Goal: Contribute content: Add original content to the website for others to see

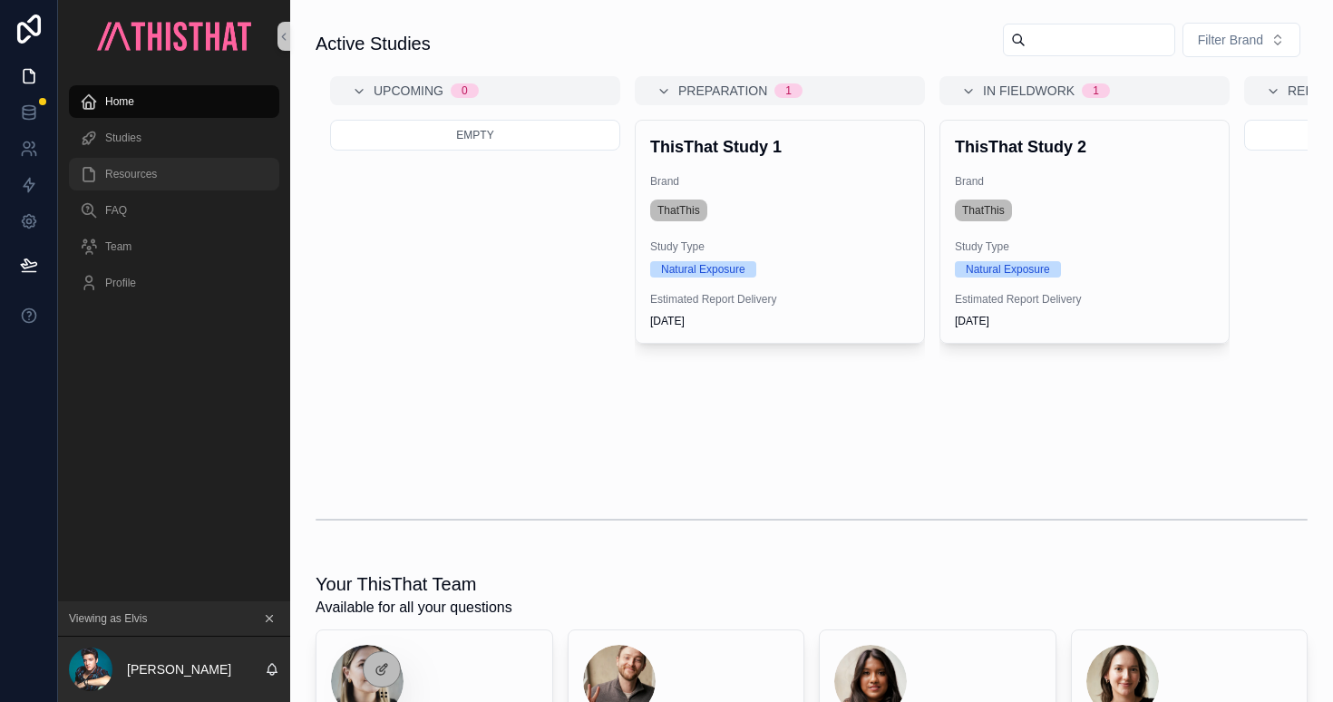
click at [157, 180] on div "Resources" at bounding box center [174, 174] width 189 height 29
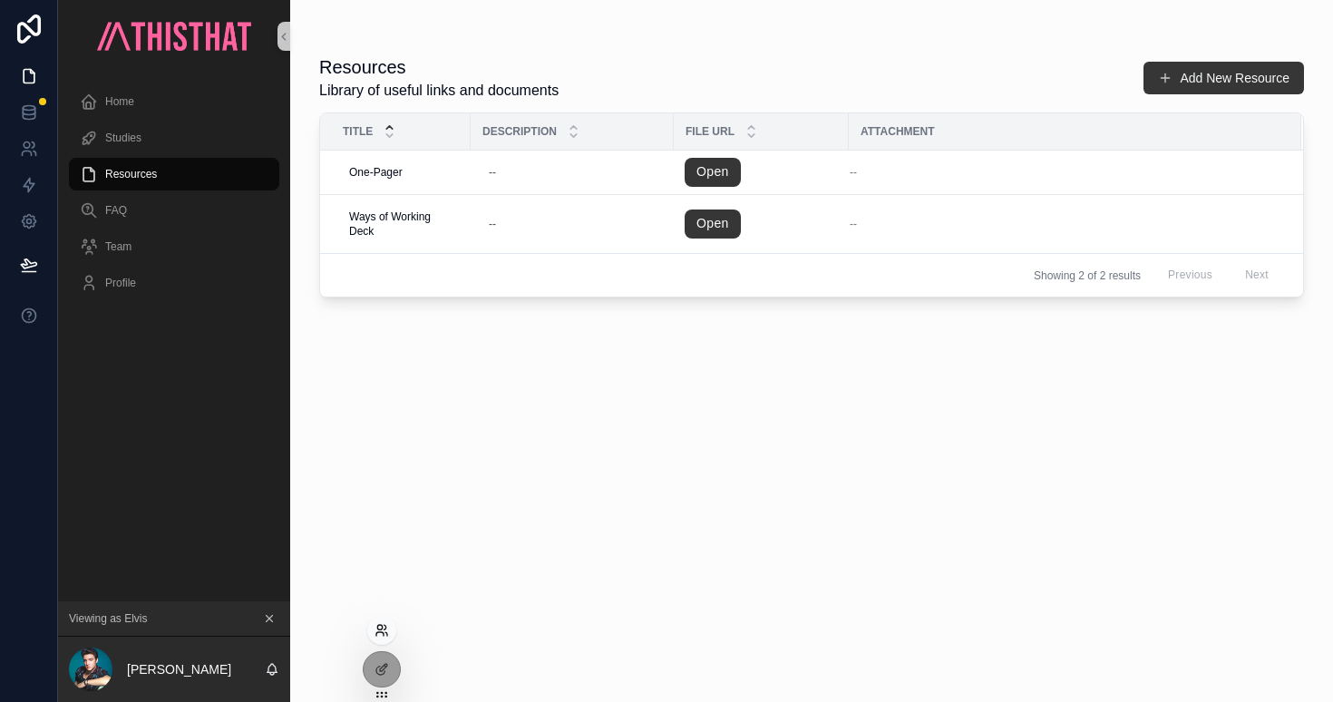
click at [383, 626] on icon at bounding box center [382, 630] width 15 height 15
click at [1171, 506] on div "Resources Library of useful links and documents Add New Resource Title Descript…" at bounding box center [811, 362] width 985 height 637
click at [390, 664] on div at bounding box center [382, 669] width 36 height 34
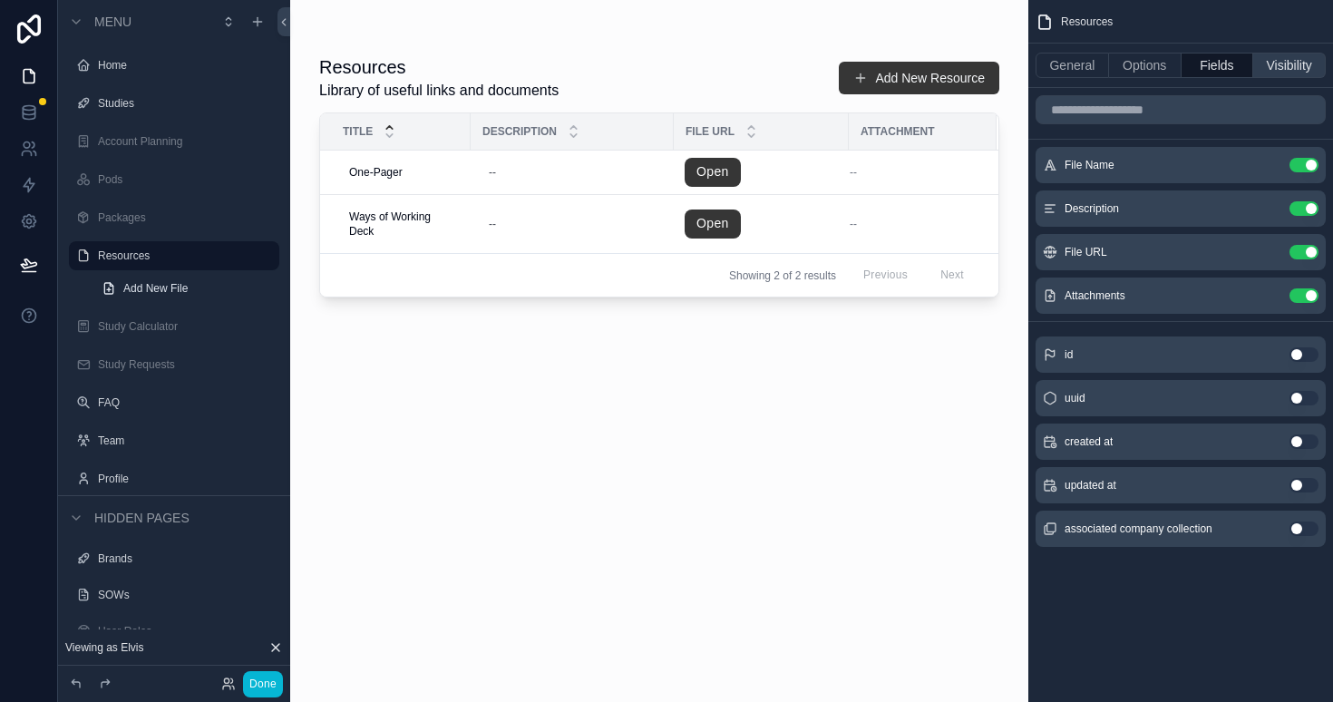
click at [1294, 68] on button "Visibility" at bounding box center [1289, 65] width 73 height 25
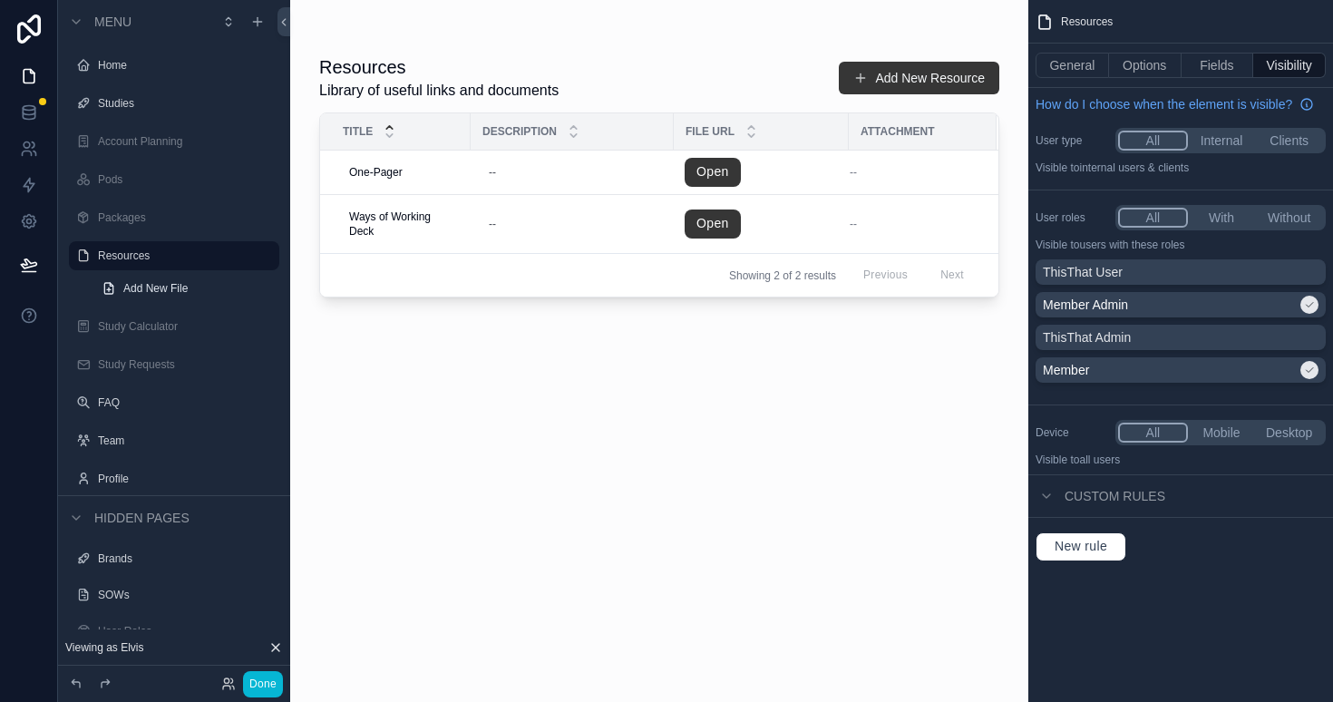
click at [1149, 221] on button "All" at bounding box center [1153, 218] width 70 height 20
click at [1156, 214] on button "All" at bounding box center [1153, 218] width 70 height 20
click at [1225, 208] on button "With" at bounding box center [1222, 218] width 68 height 20
click at [1160, 214] on button "All" at bounding box center [1152, 218] width 68 height 20
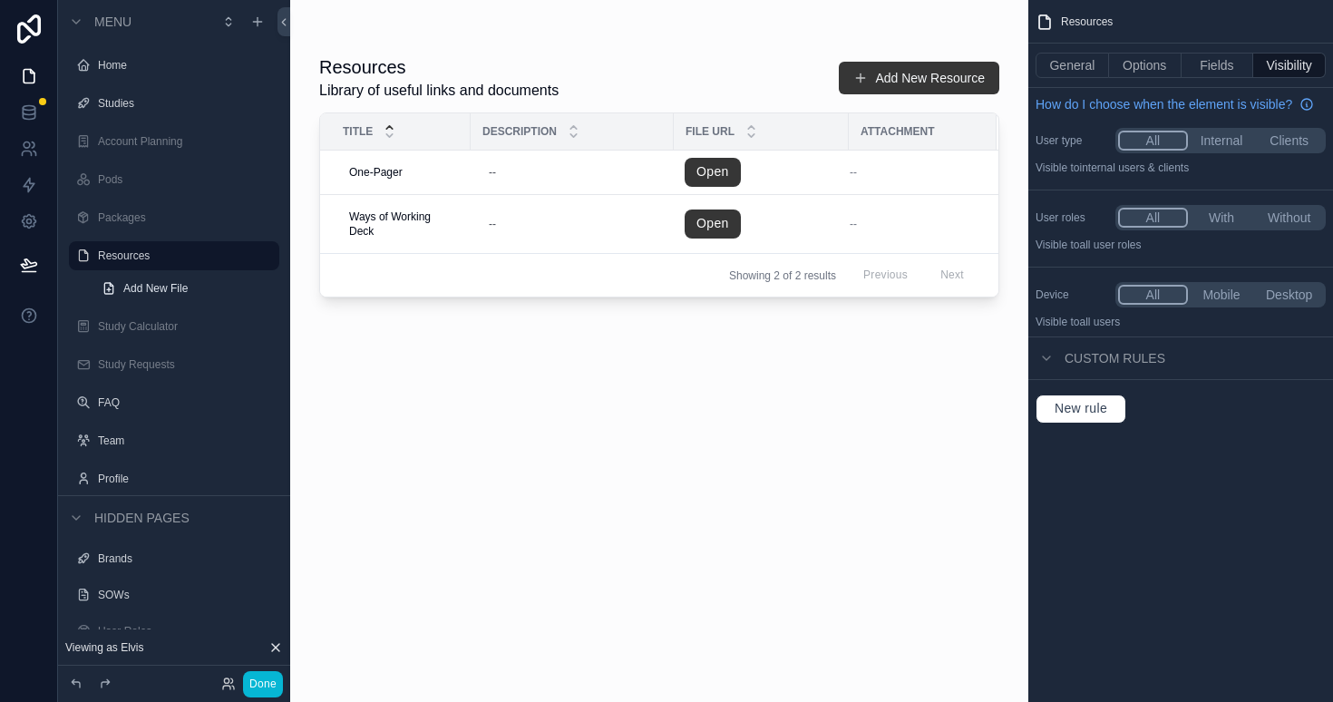
click at [667, 534] on div "scrollable content" at bounding box center [659, 340] width 738 height 680
click at [1213, 68] on button "Fields" at bounding box center [1218, 65] width 73 height 25
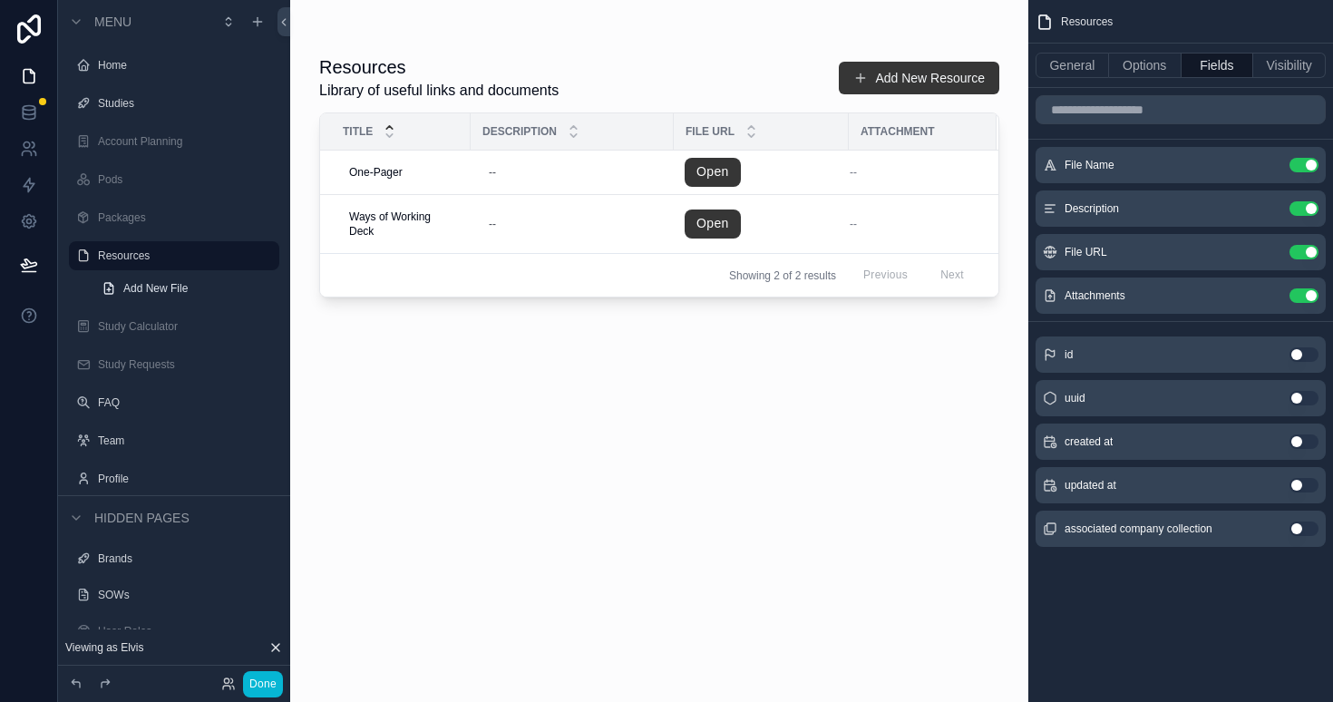
click at [1295, 529] on button "Use setting" at bounding box center [1304, 528] width 29 height 15
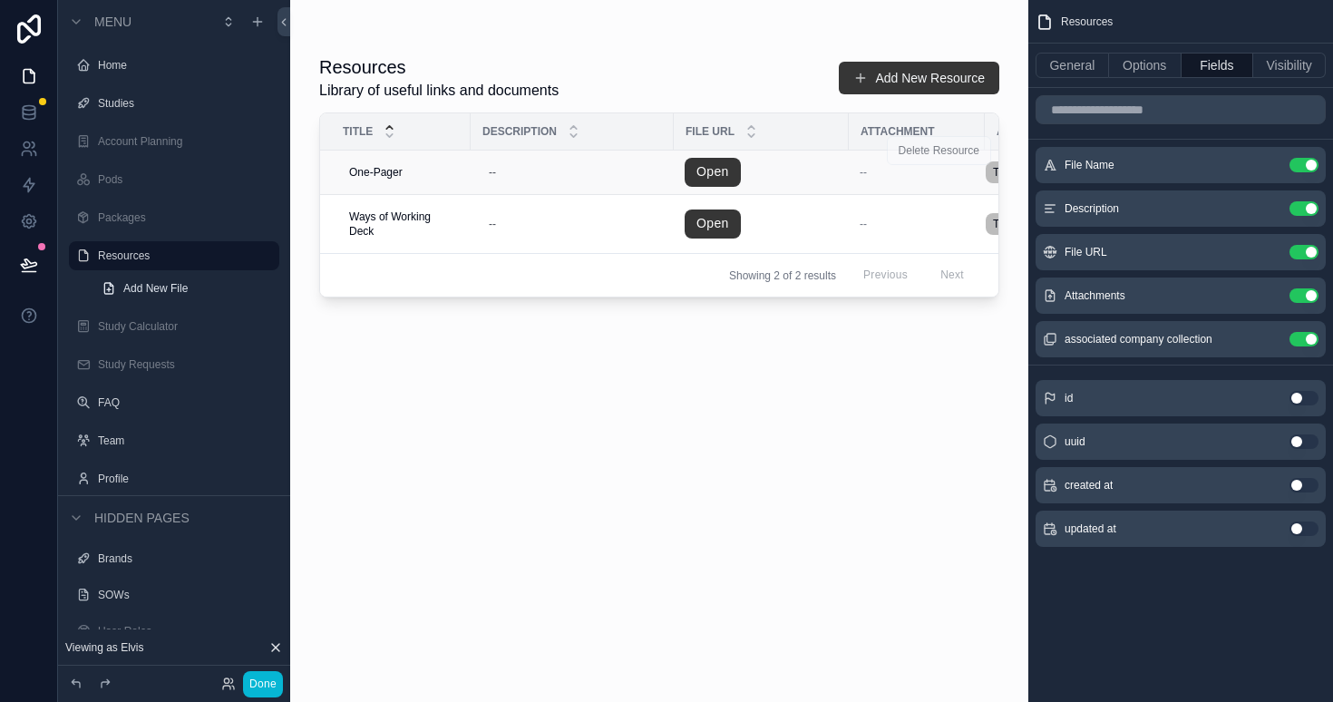
scroll to position [0, 124]
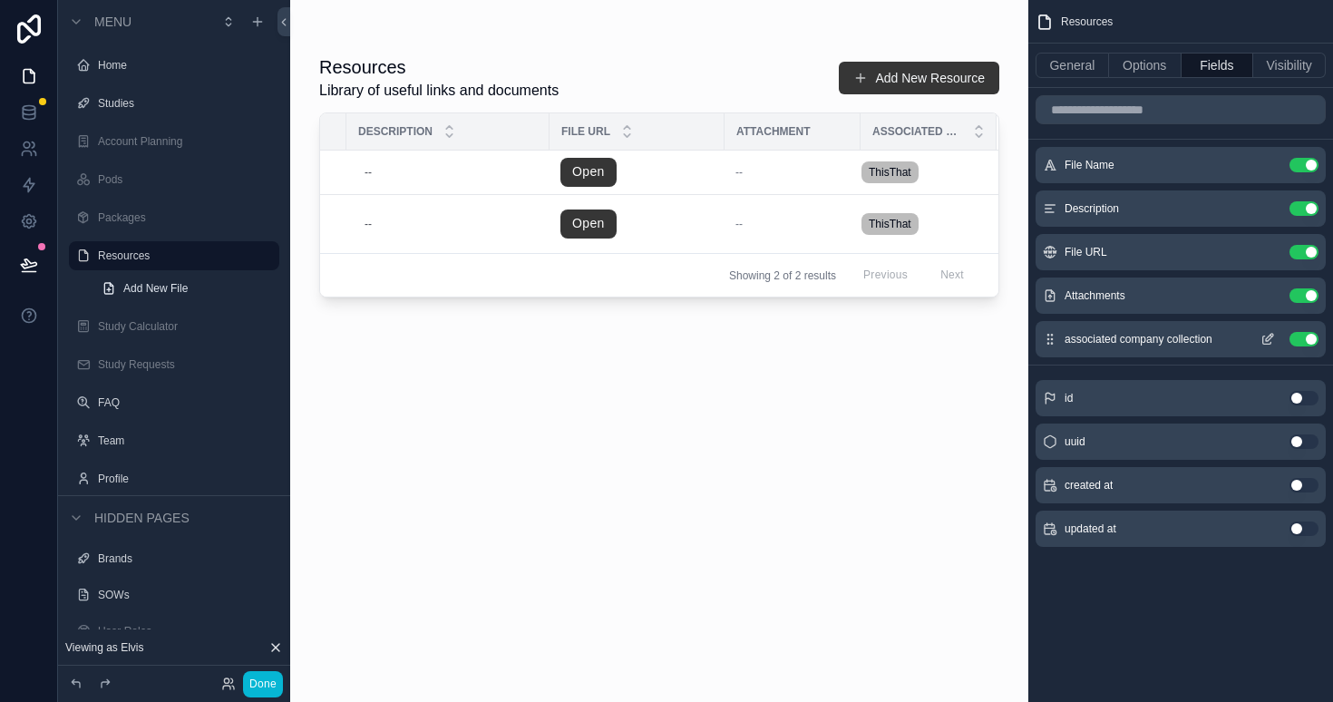
click at [1268, 345] on icon "scrollable content" at bounding box center [1267, 339] width 15 height 15
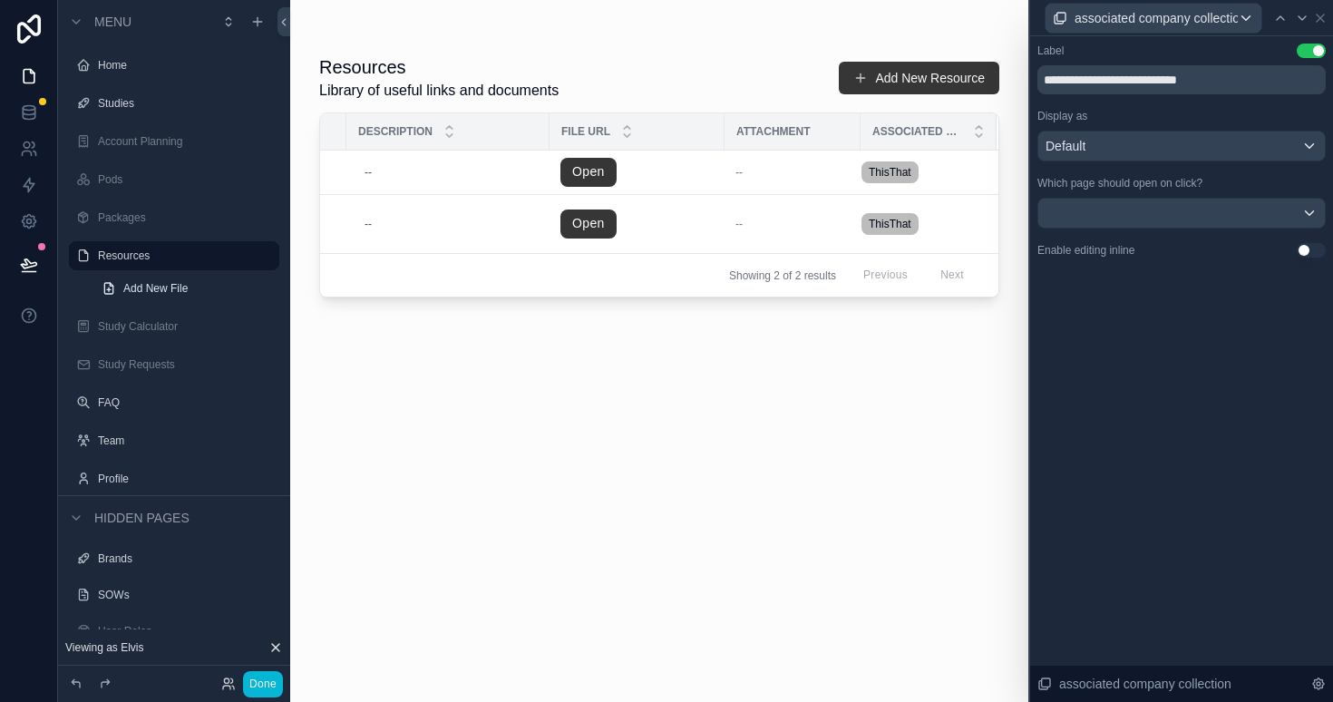
click at [1298, 249] on button "Use setting" at bounding box center [1311, 250] width 29 height 15
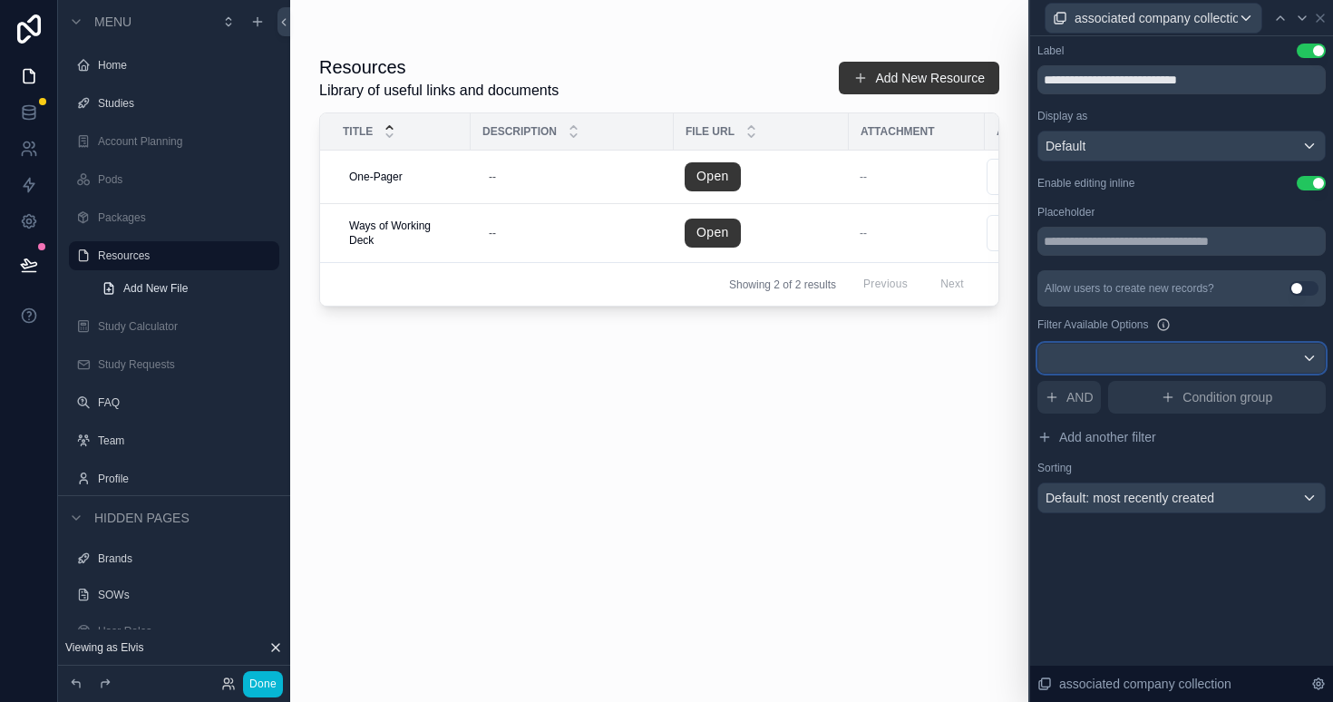
click at [1298, 355] on div at bounding box center [1181, 358] width 287 height 29
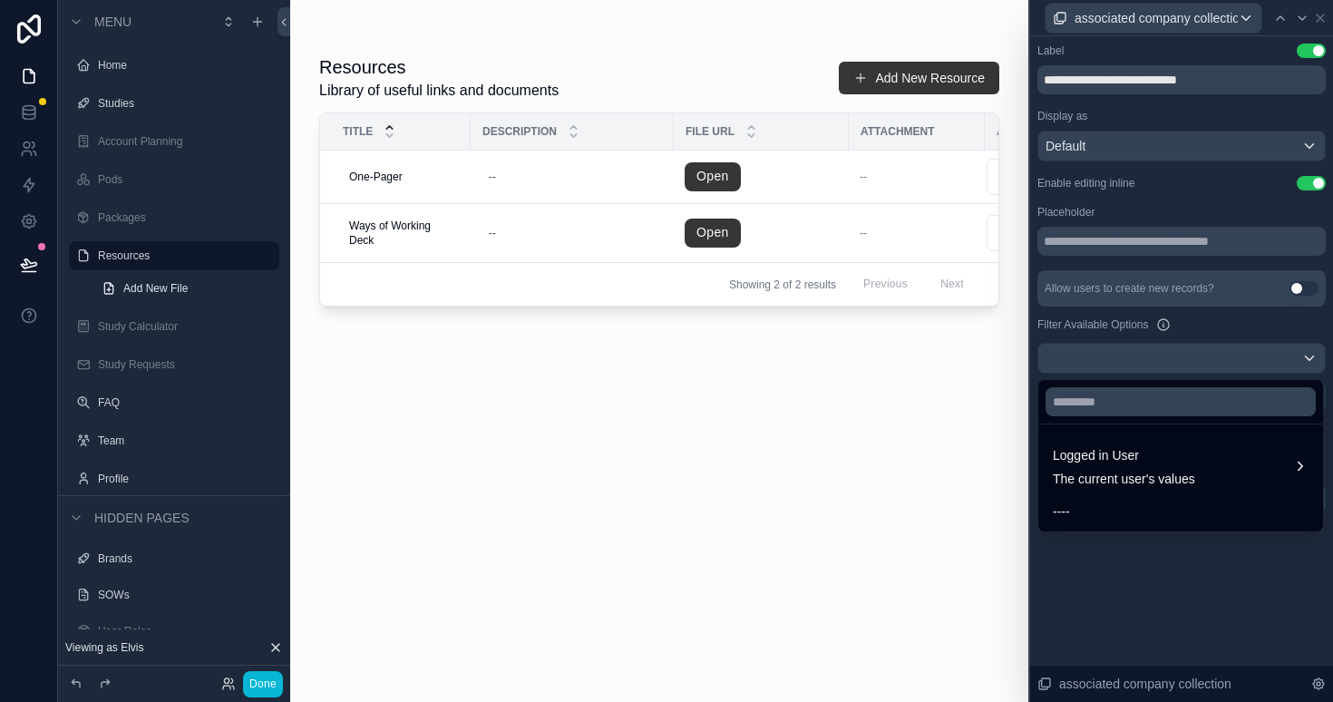
click at [1298, 355] on div at bounding box center [1181, 351] width 303 height 702
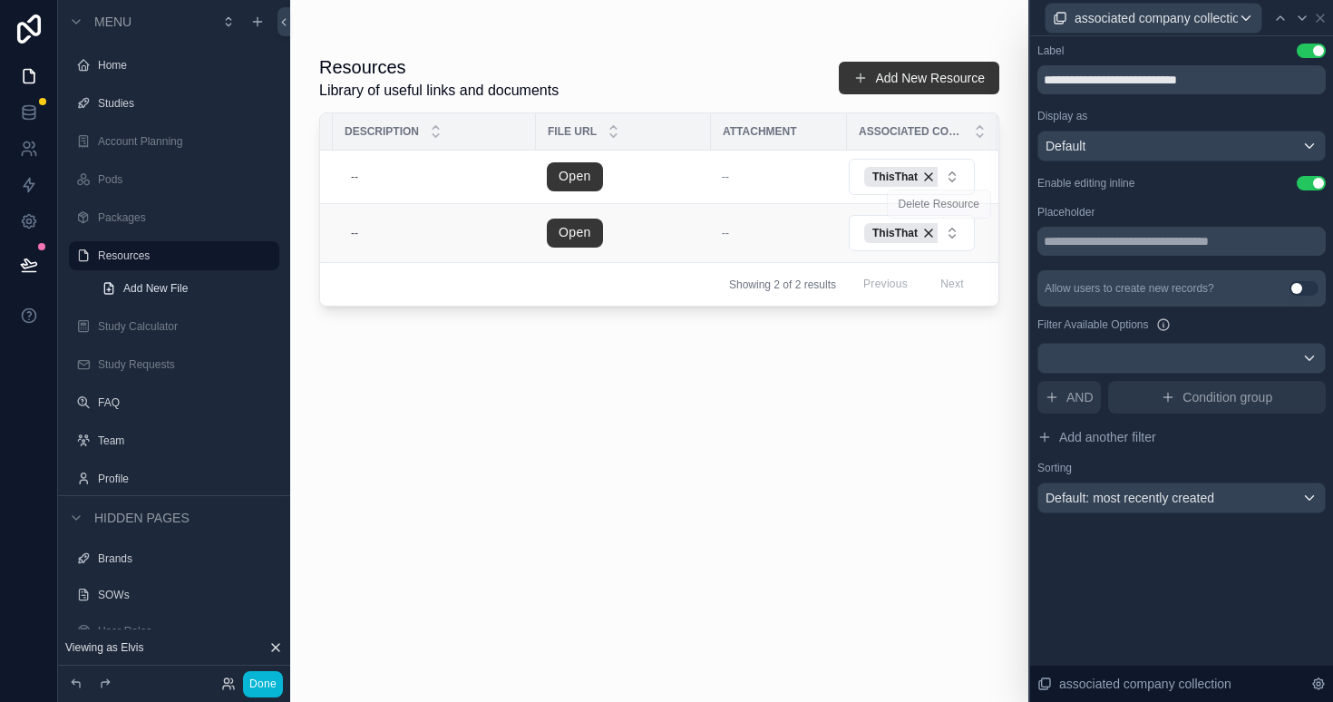
scroll to position [0, 139]
click at [1232, 87] on input "**********" at bounding box center [1181, 79] width 288 height 29
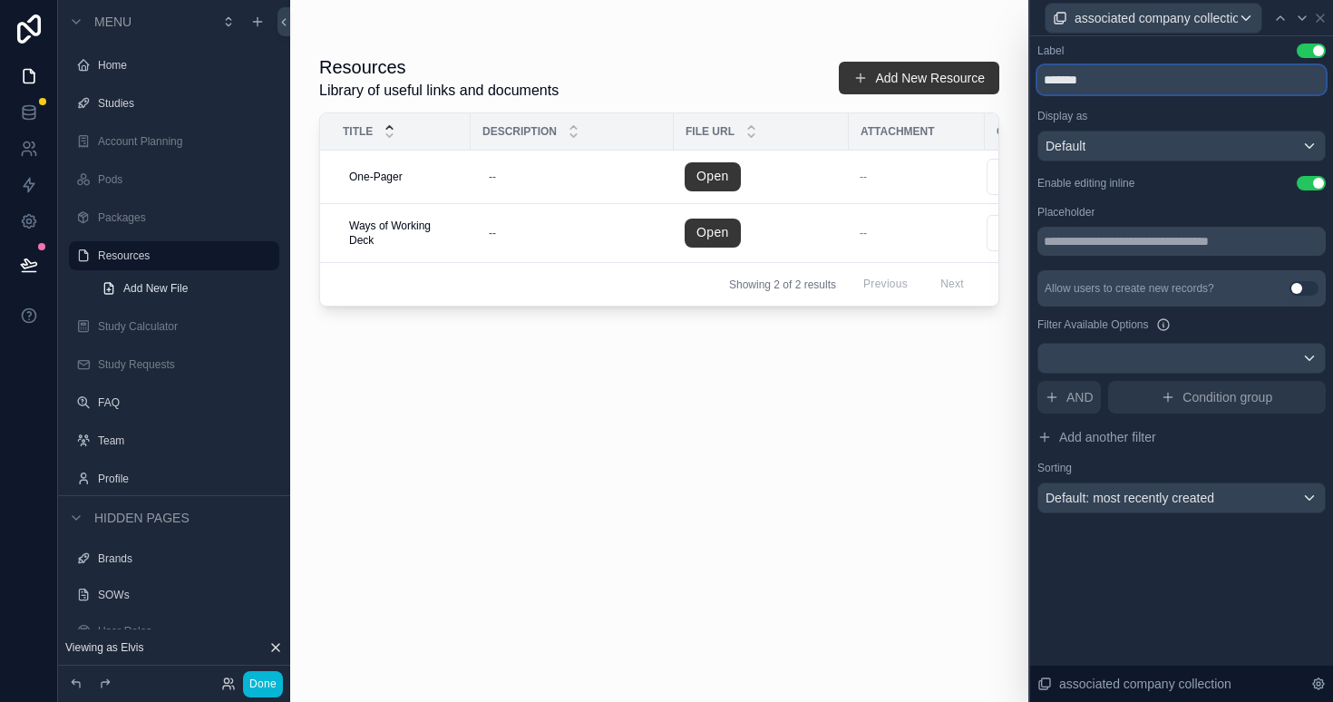
type input "*******"
click at [1163, 148] on div "Default" at bounding box center [1181, 145] width 287 height 29
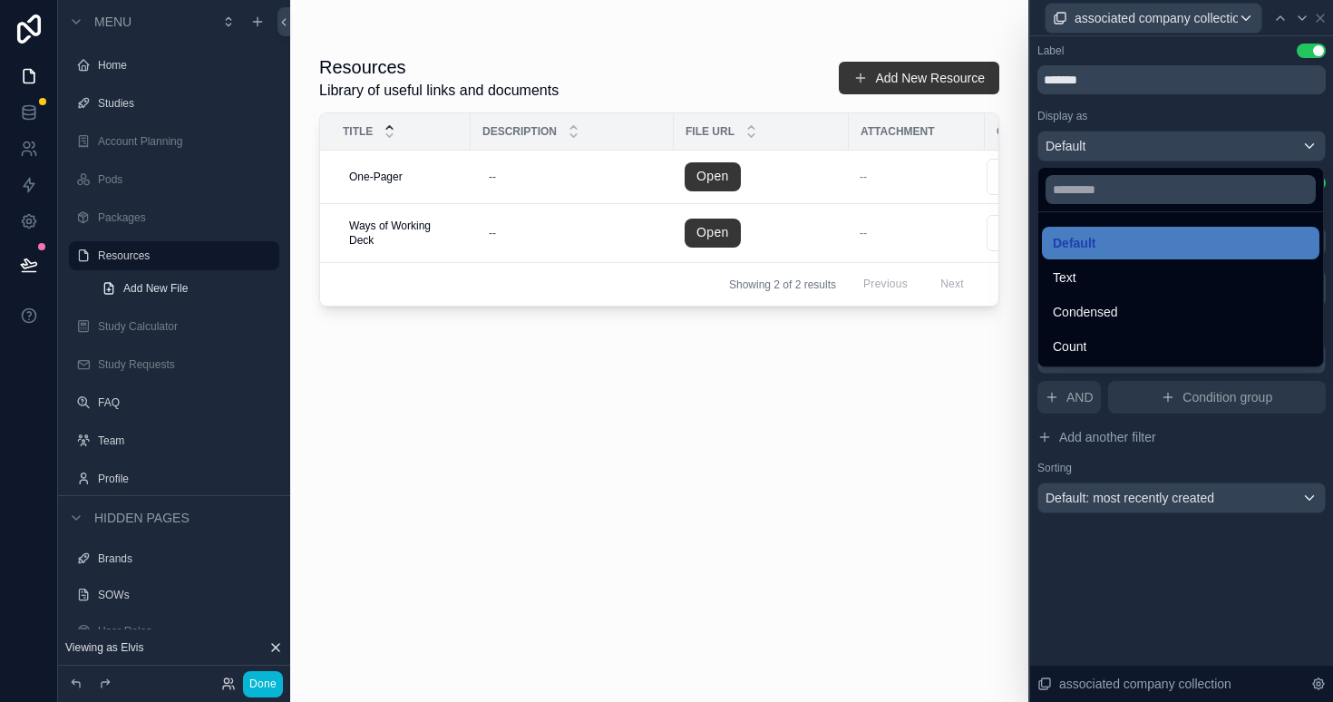
click at [1163, 146] on div at bounding box center [1181, 351] width 303 height 702
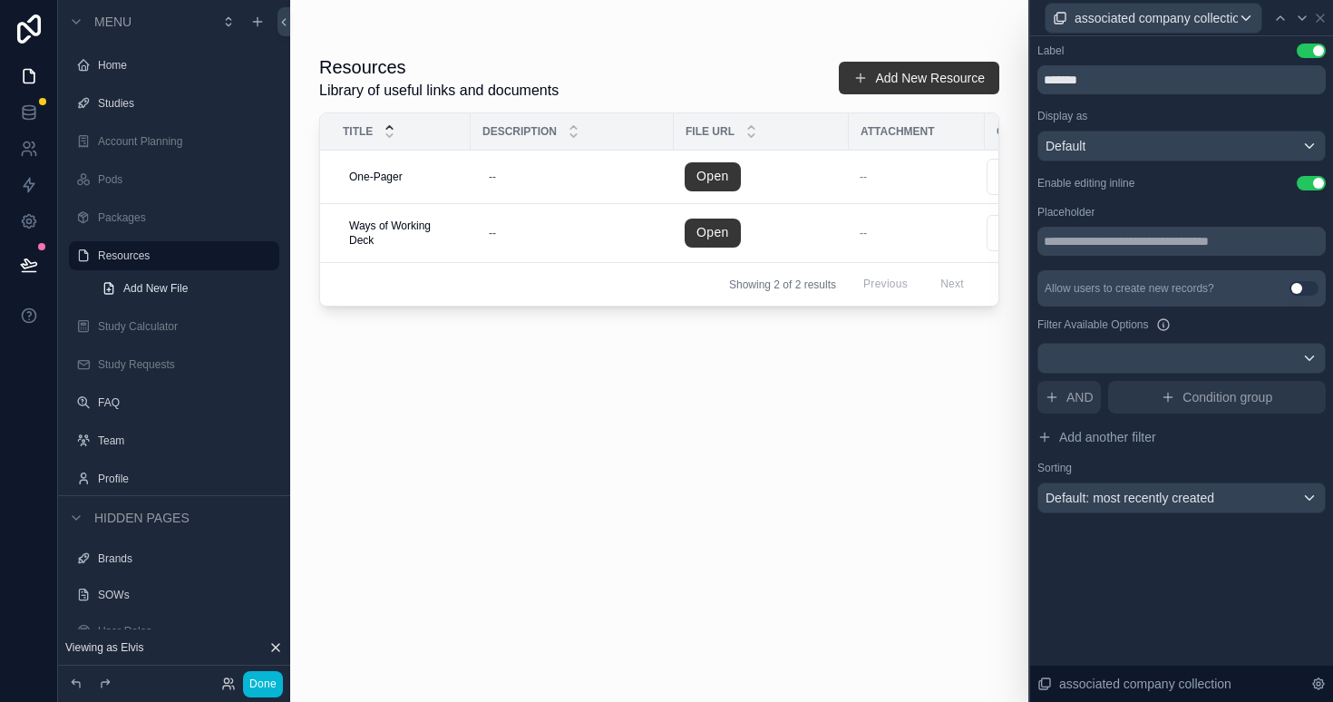
click at [1140, 543] on div "Label Use setting ******* Display as Default Enable editing inline Use setting …" at bounding box center [1181, 296] width 303 height 521
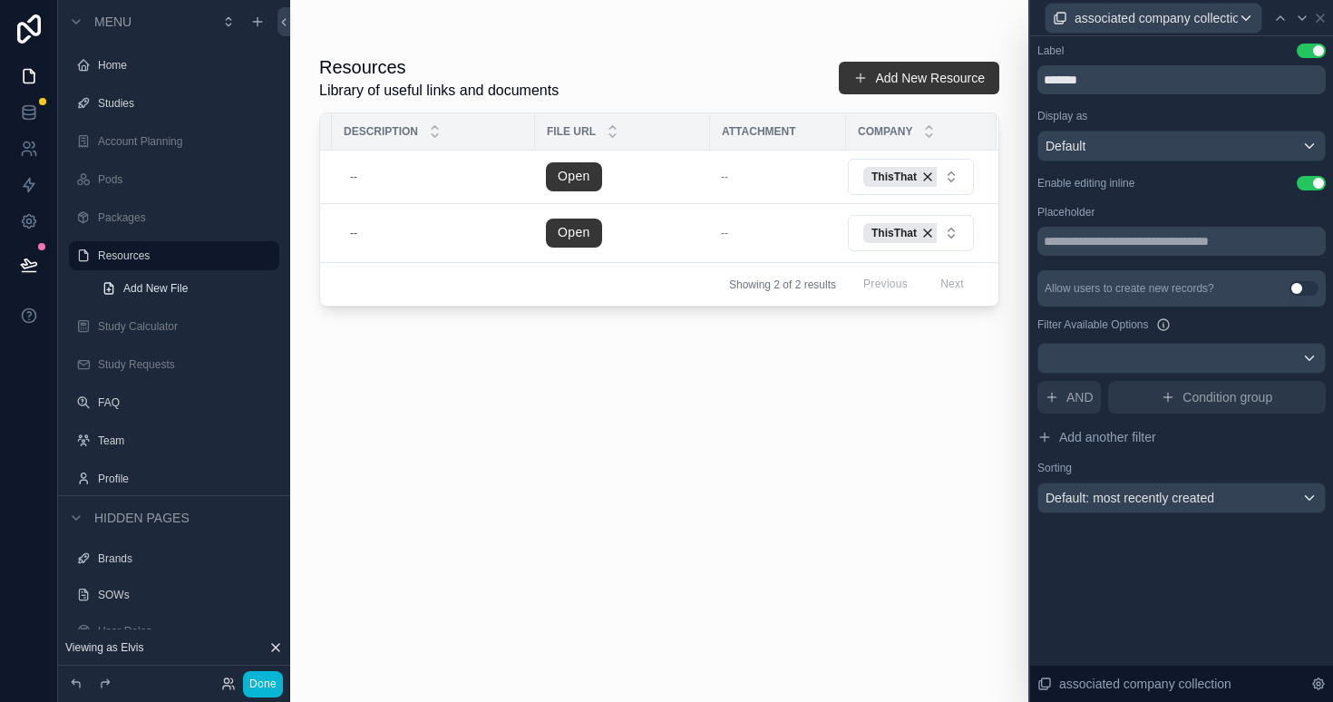
click at [1317, 47] on button "Use setting" at bounding box center [1311, 51] width 29 height 15
click at [1308, 51] on button "Use setting" at bounding box center [1311, 51] width 29 height 15
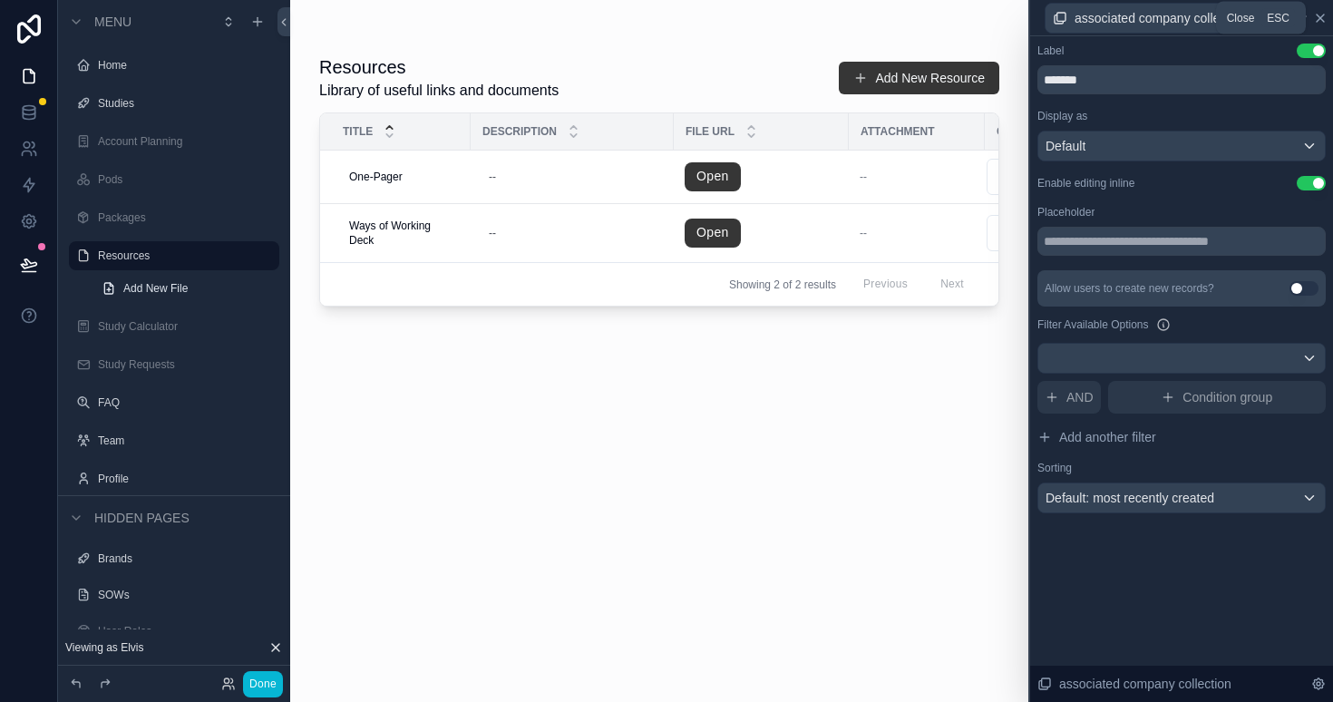
click at [1321, 15] on icon at bounding box center [1320, 18] width 7 height 7
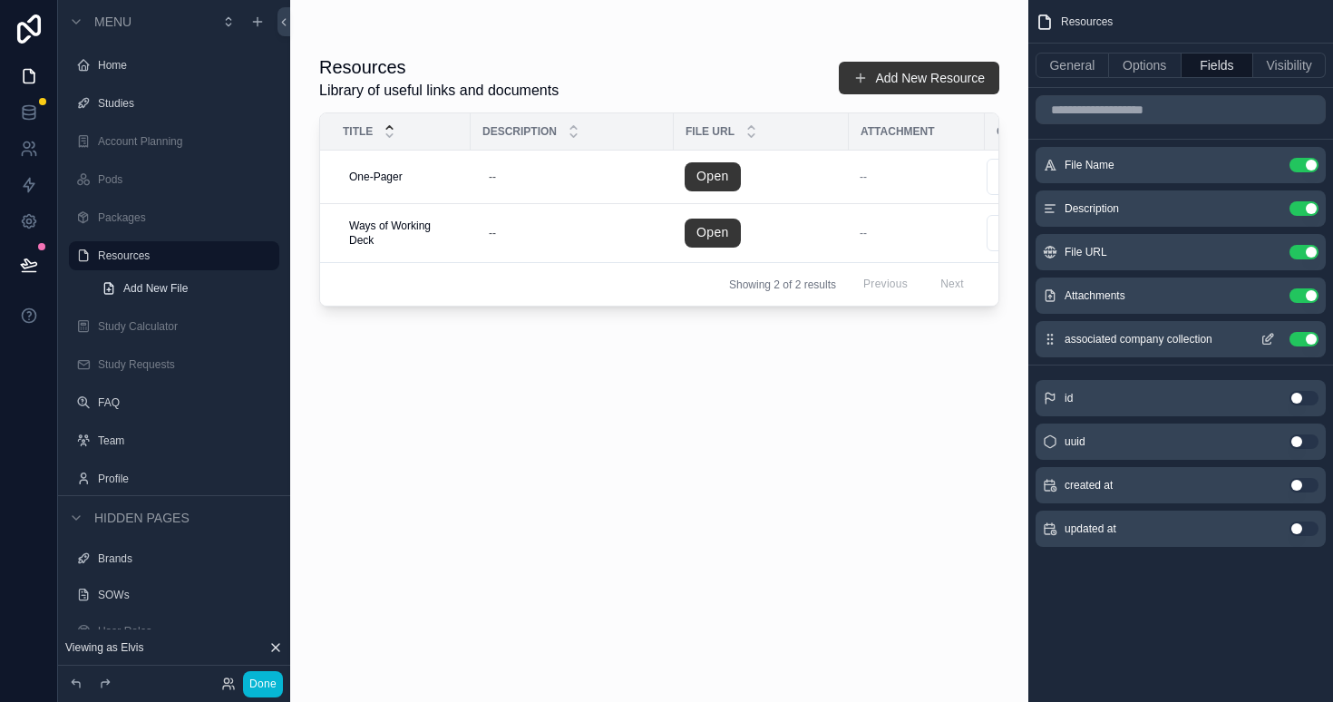
click at [1311, 339] on button "Use setting" at bounding box center [1304, 339] width 29 height 15
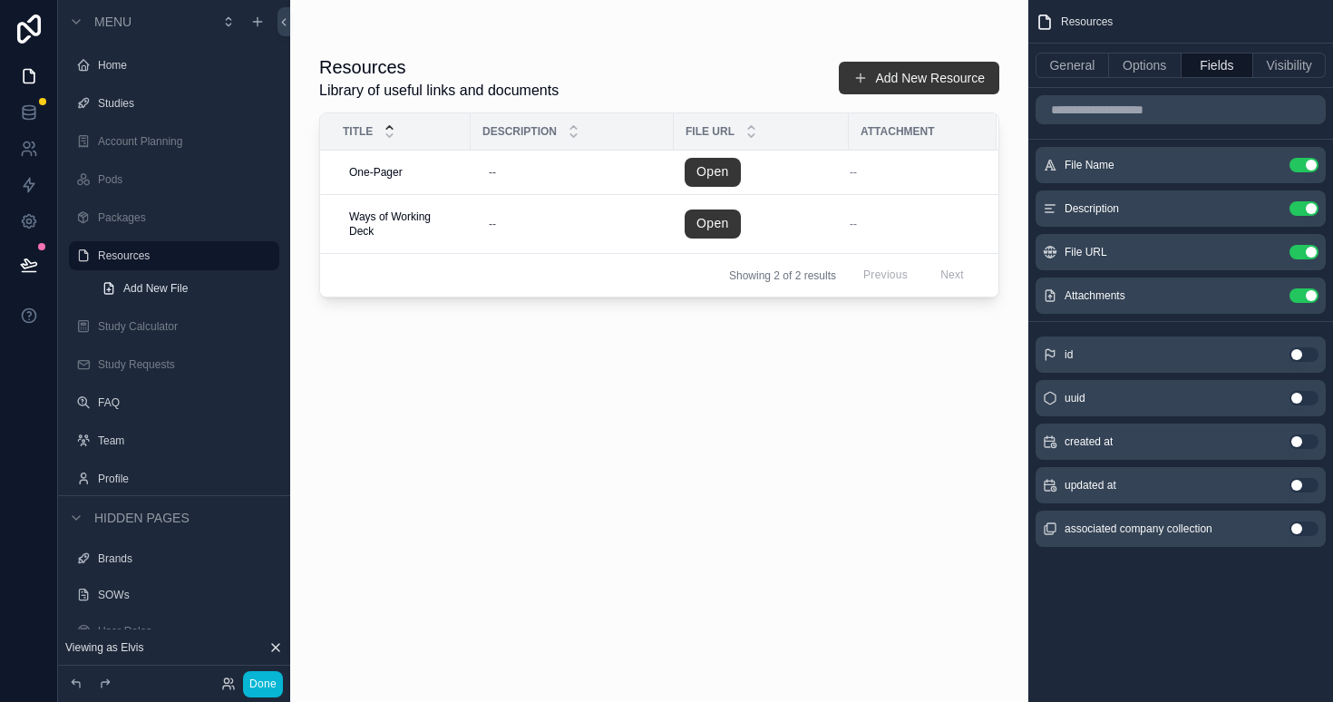
click at [947, 73] on button "Add New Resource" at bounding box center [919, 78] width 161 height 33
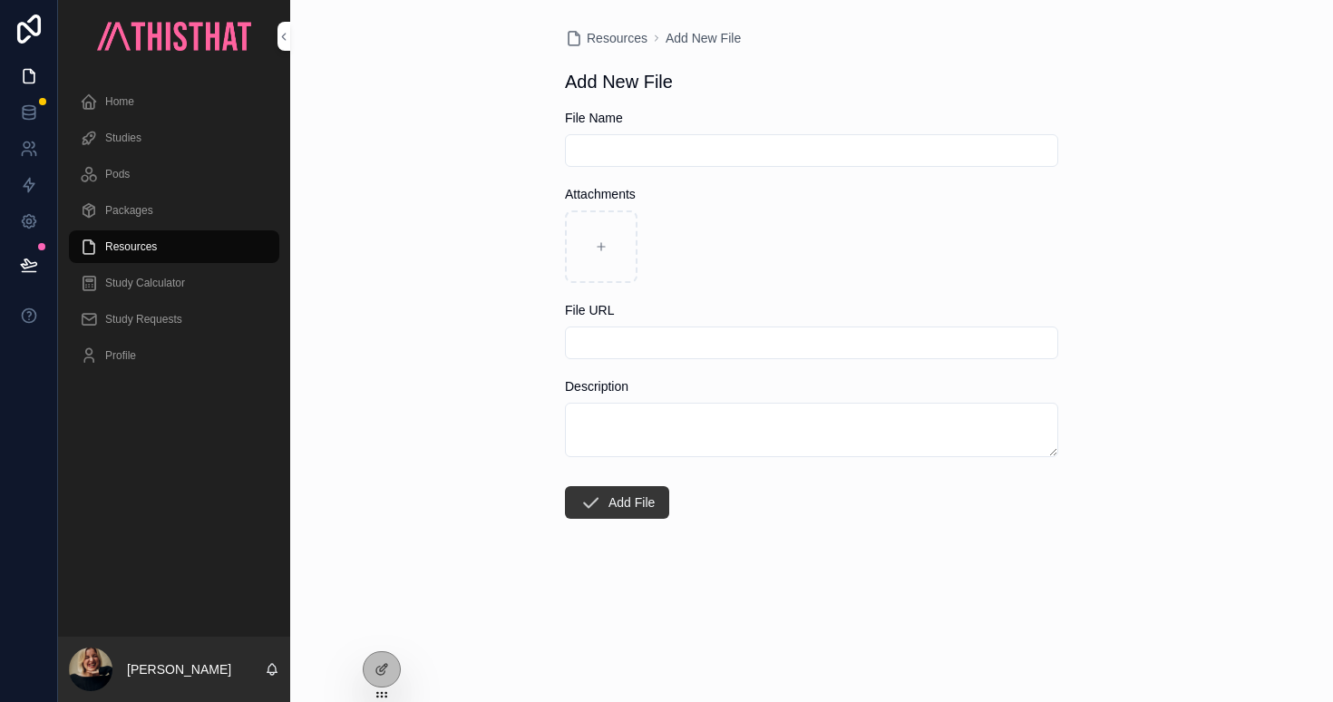
click at [135, 100] on div "Home" at bounding box center [174, 101] width 189 height 29
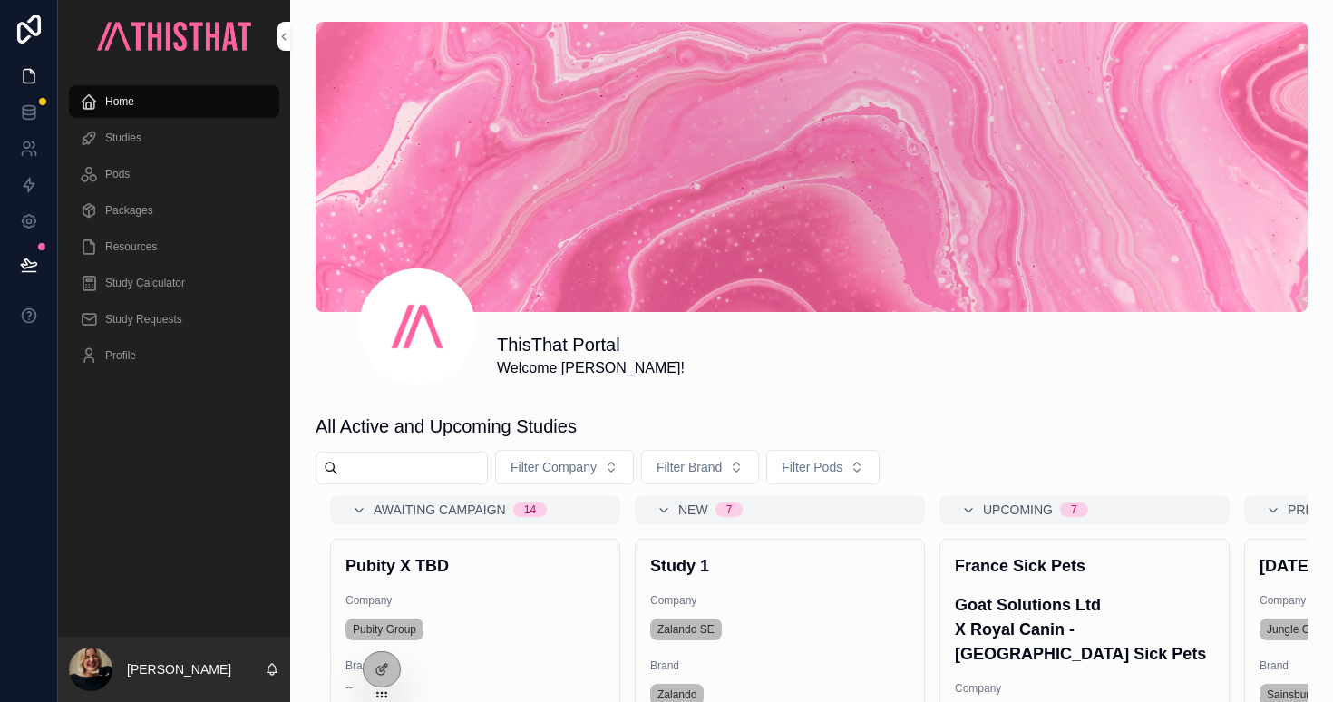
click at [0, 0] on icon at bounding box center [0, 0] width 0 height 0
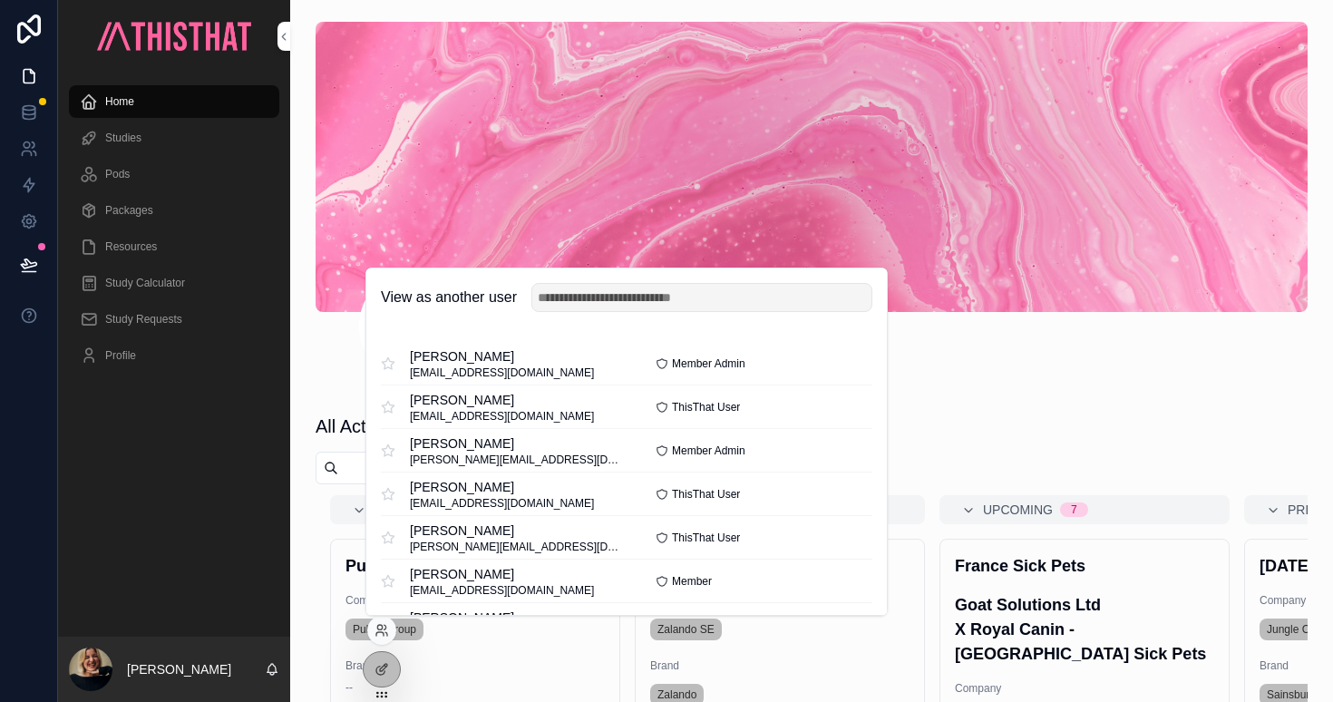
click at [1082, 362] on div "ThisThat Portal Welcome Rachel!" at bounding box center [902, 355] width 811 height 47
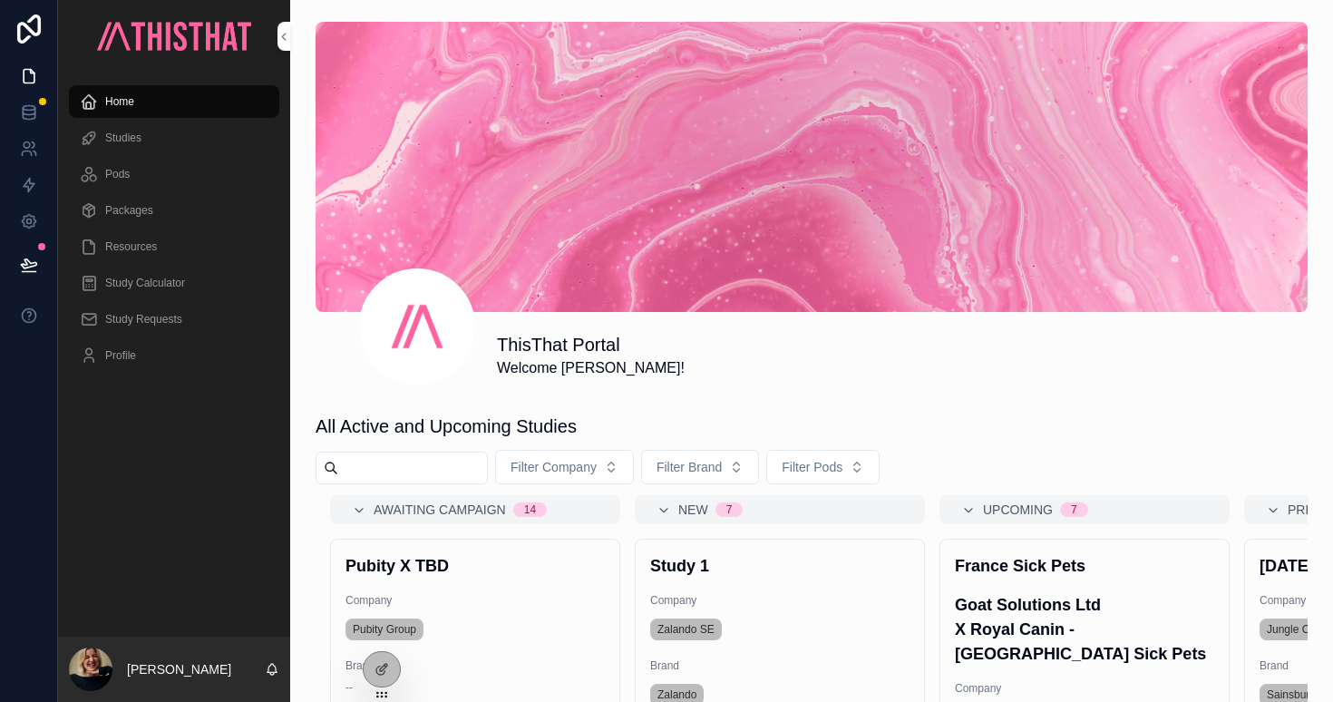
click at [122, 100] on span "Home" at bounding box center [119, 101] width 29 height 15
click at [134, 249] on span "Resources" at bounding box center [131, 246] width 52 height 15
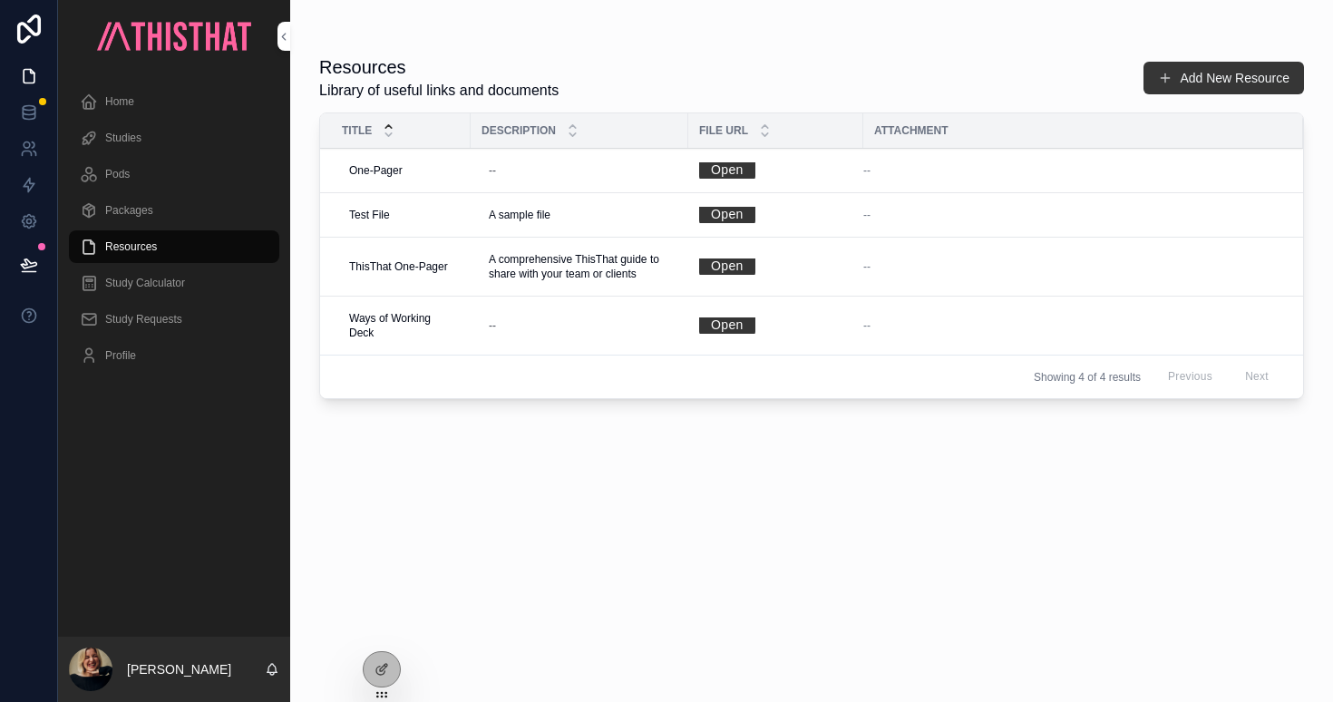
click at [382, 673] on icon at bounding box center [382, 669] width 15 height 15
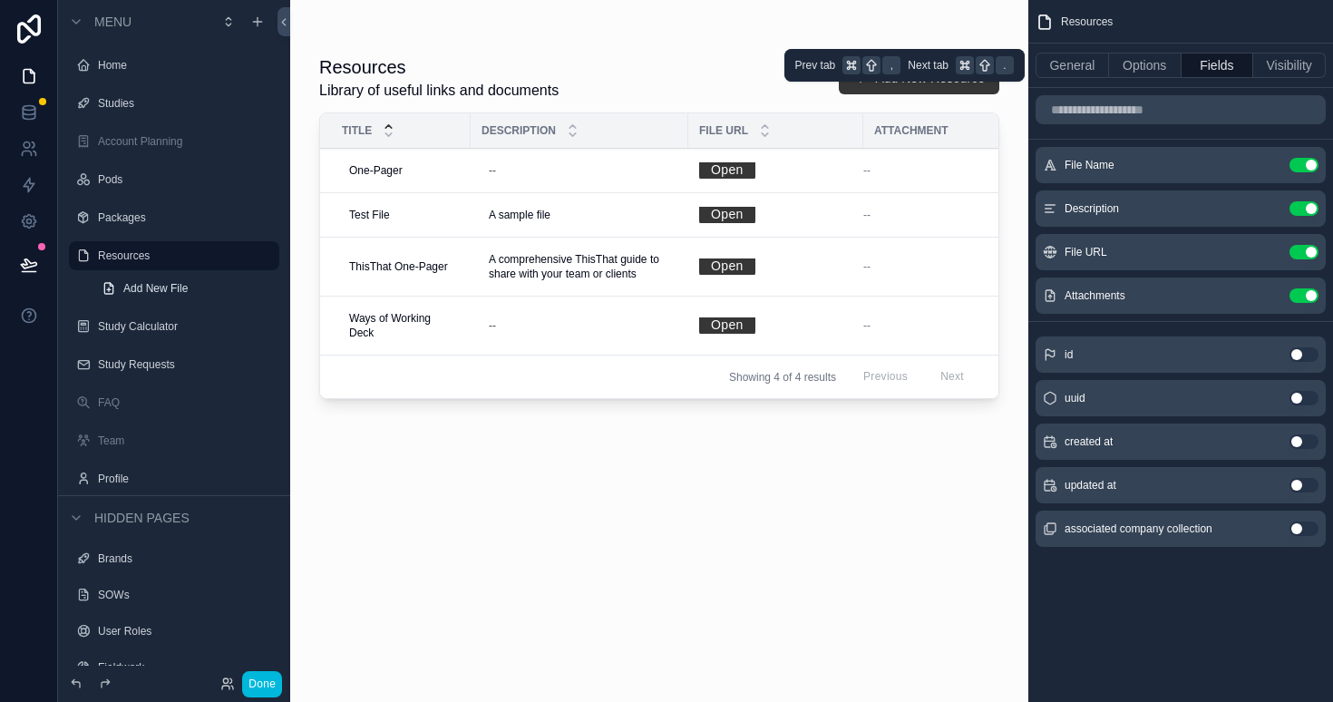
click at [1293, 69] on button "Visibility" at bounding box center [1289, 65] width 73 height 25
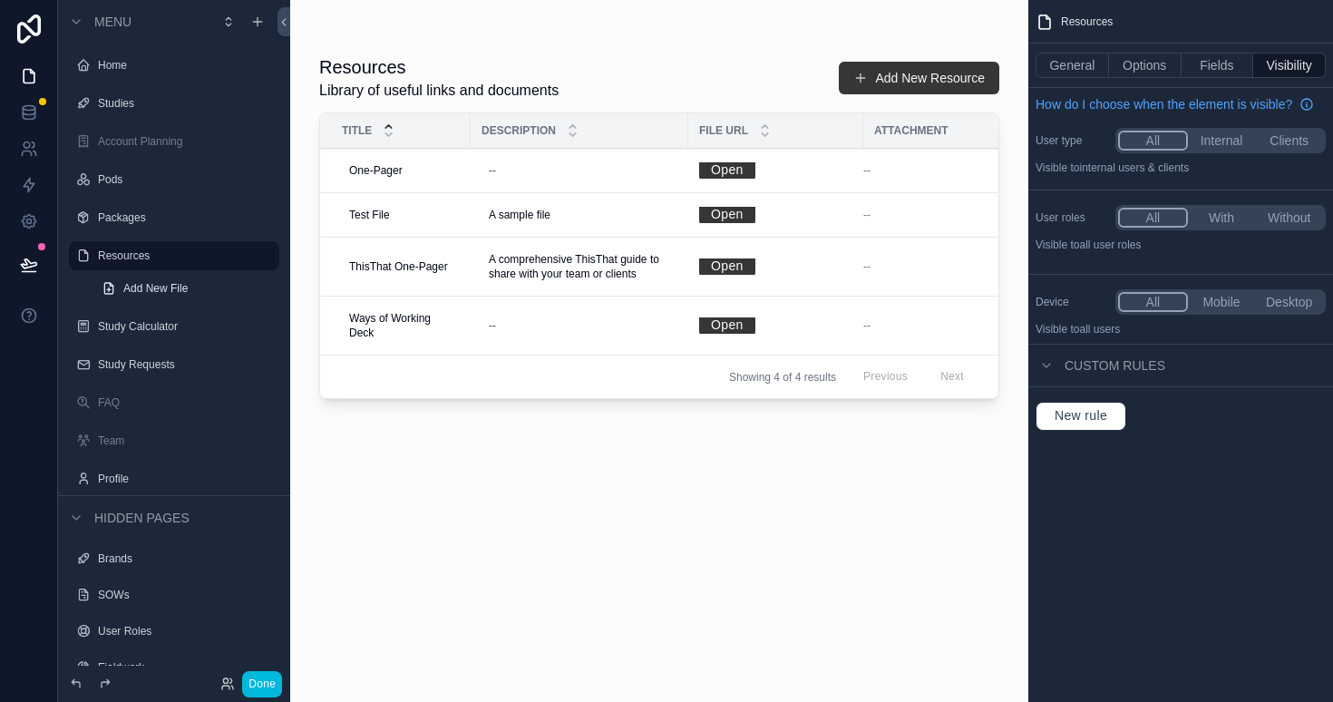
click at [1220, 217] on button "With" at bounding box center [1222, 218] width 68 height 20
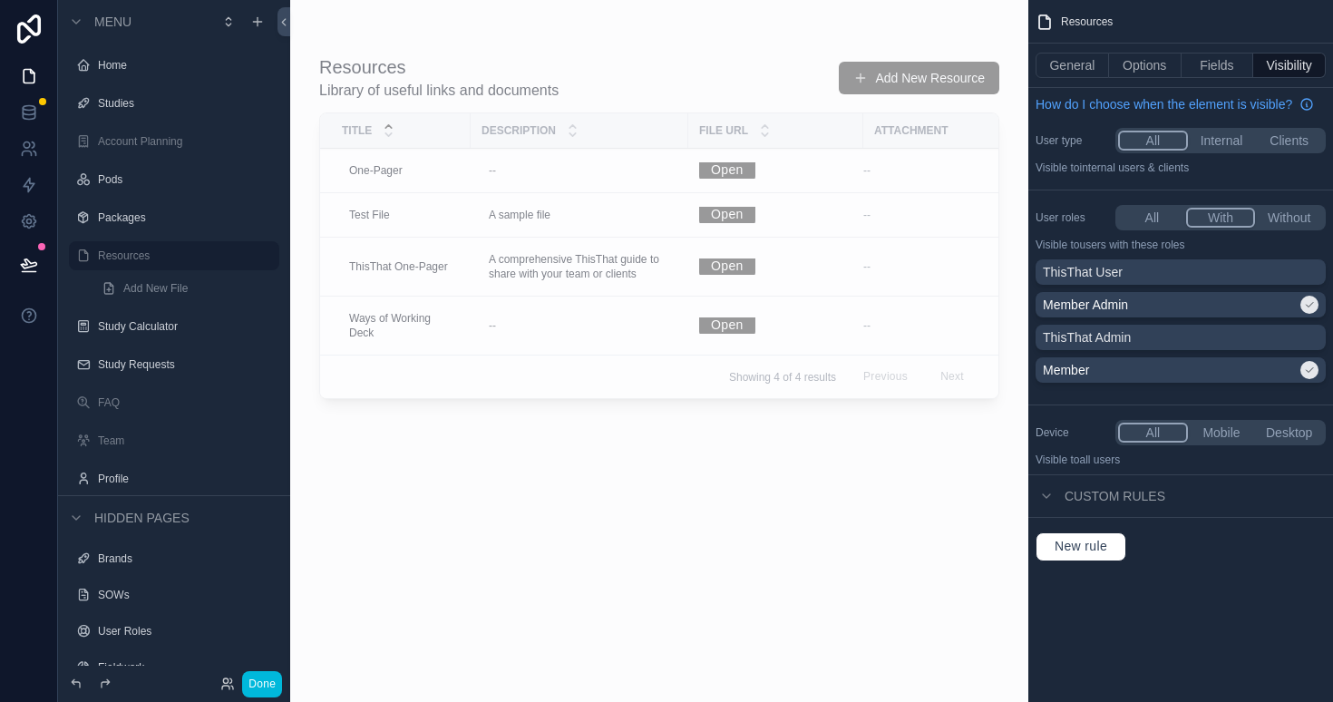
click at [1096, 276] on p "ThisThat User" at bounding box center [1083, 272] width 80 height 18
click at [1117, 269] on p "ThisThat User" at bounding box center [1083, 272] width 80 height 18
click at [270, 688] on button "Done" at bounding box center [262, 684] width 40 height 26
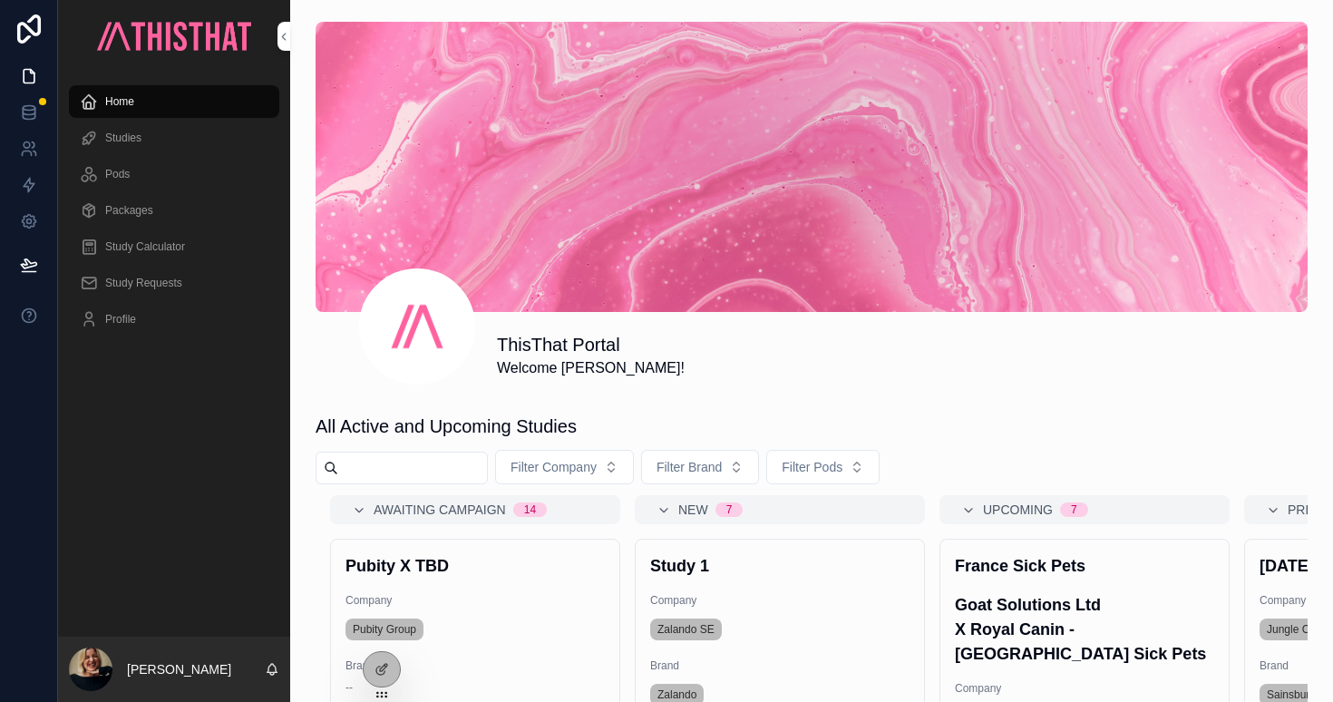
click at [416, 462] on input "scrollable content" at bounding box center [412, 467] width 149 height 25
click at [1003, 393] on div "ThisThat Portal Welcome Rachel! All Active and Upcoming Studies Filter Company …" at bounding box center [811, 610] width 1043 height 1220
click at [829, 464] on span "Filter Pods" at bounding box center [812, 467] width 61 height 18
click at [909, 393] on div "ThisThat Portal Welcome Rachel! All Active and Upcoming Studies Filter Company …" at bounding box center [811, 610] width 1043 height 1220
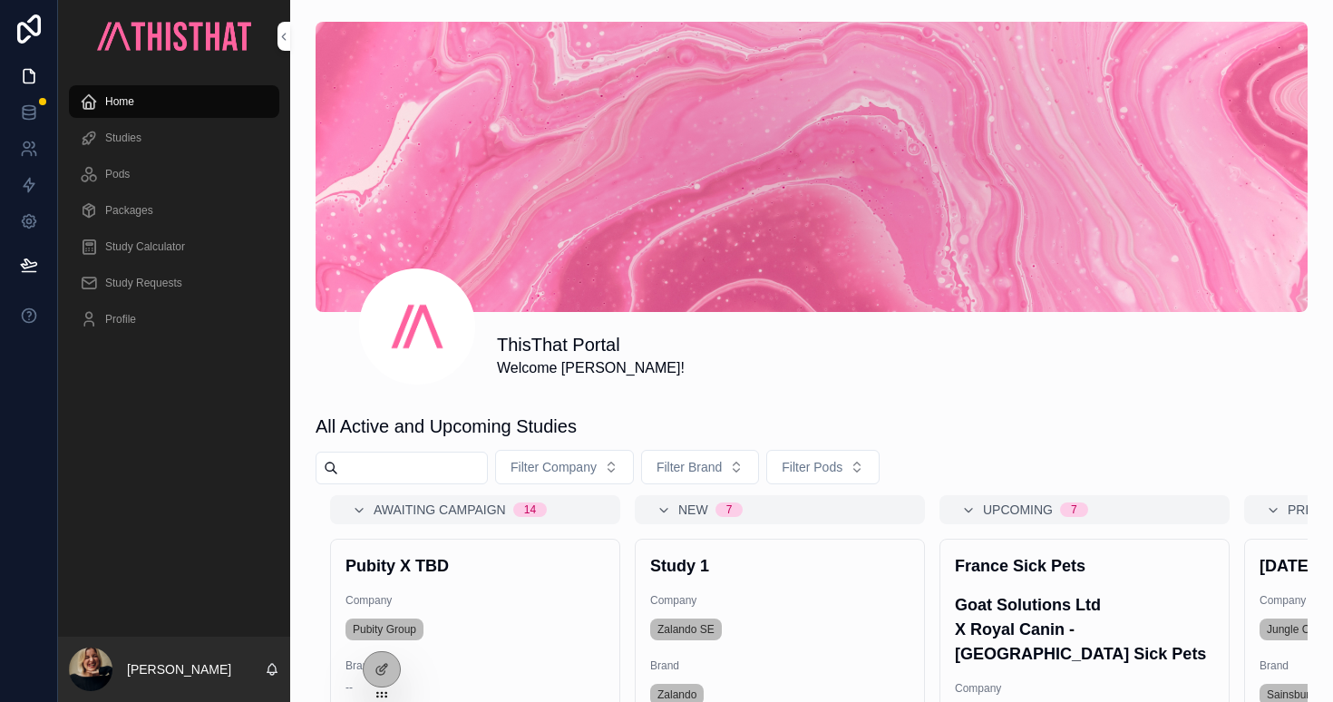
click at [391, 667] on div at bounding box center [382, 669] width 36 height 34
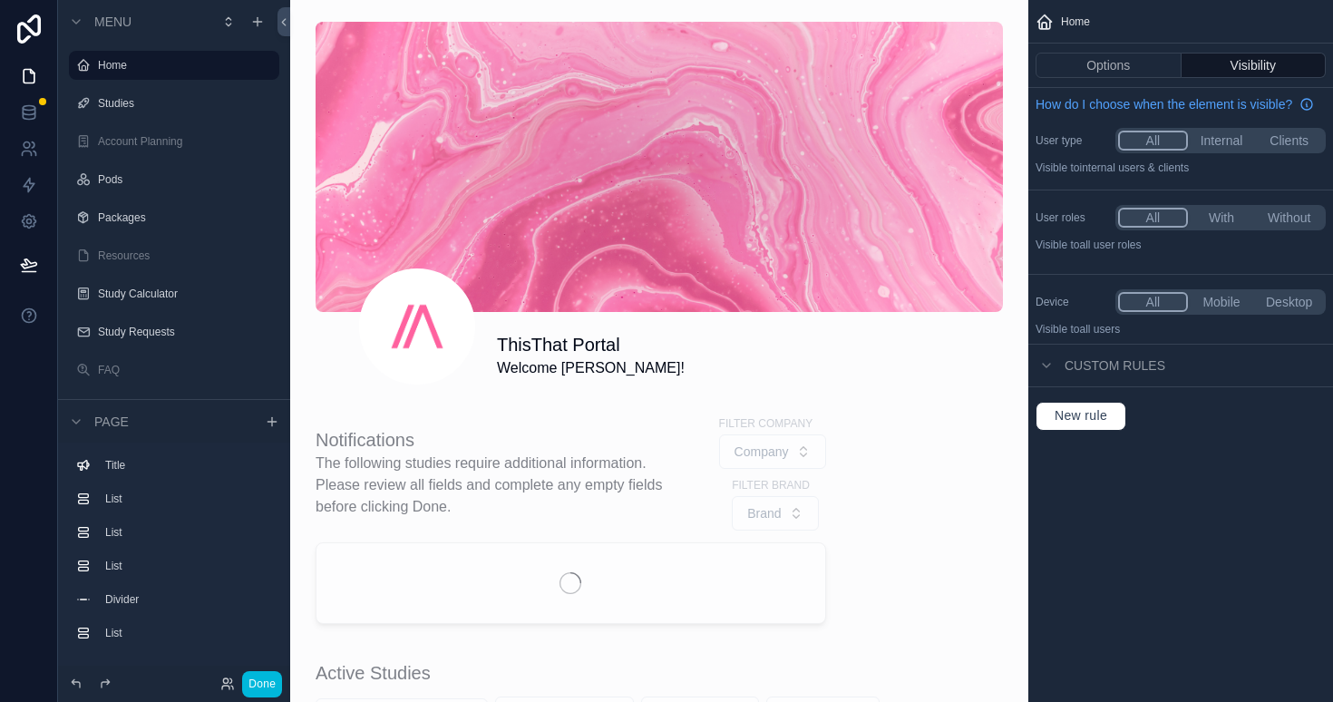
click at [162, 252] on label "Resources" at bounding box center [183, 255] width 170 height 15
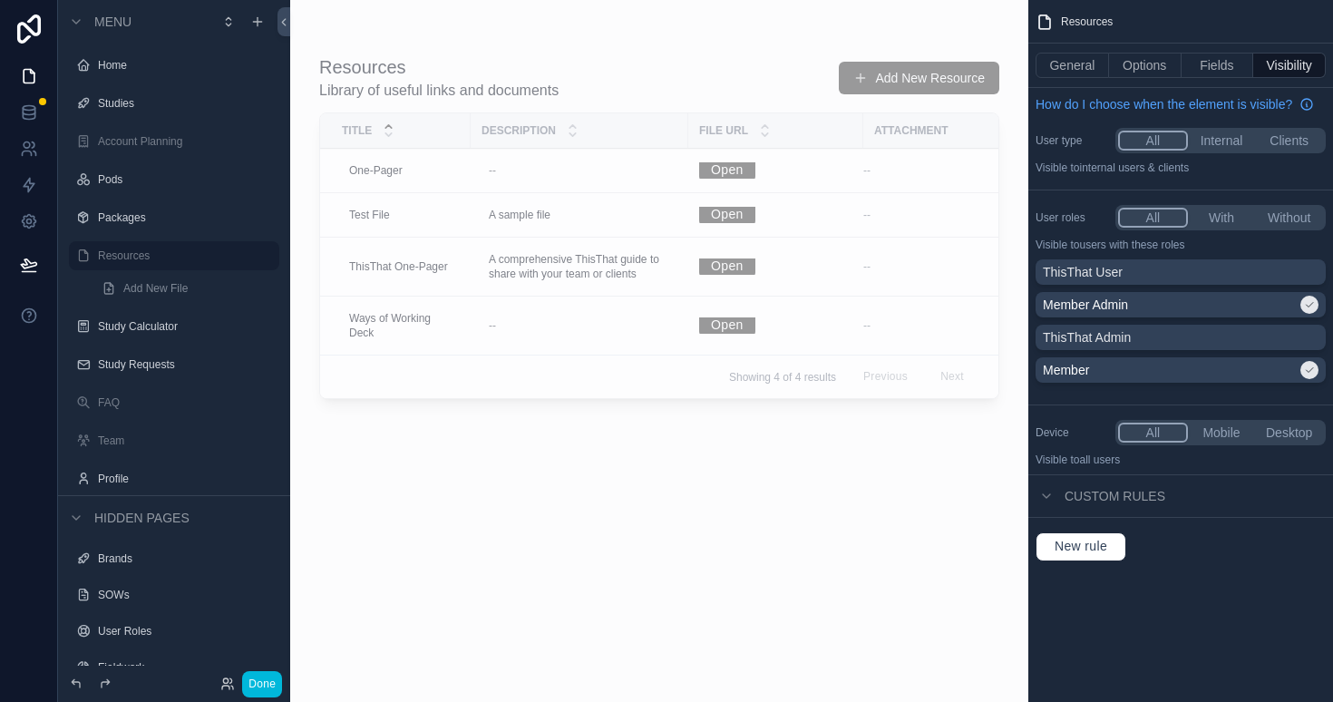
click at [1079, 77] on button "General" at bounding box center [1072, 65] width 73 height 25
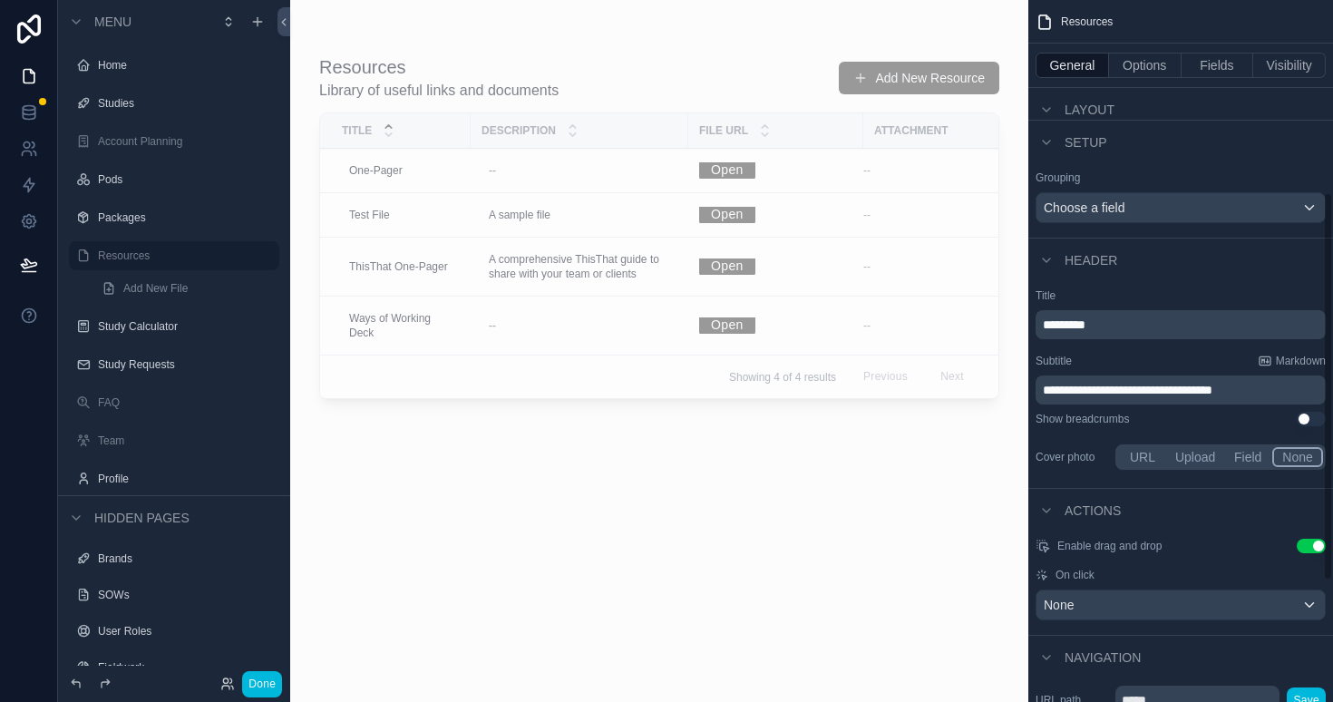
scroll to position [566, 0]
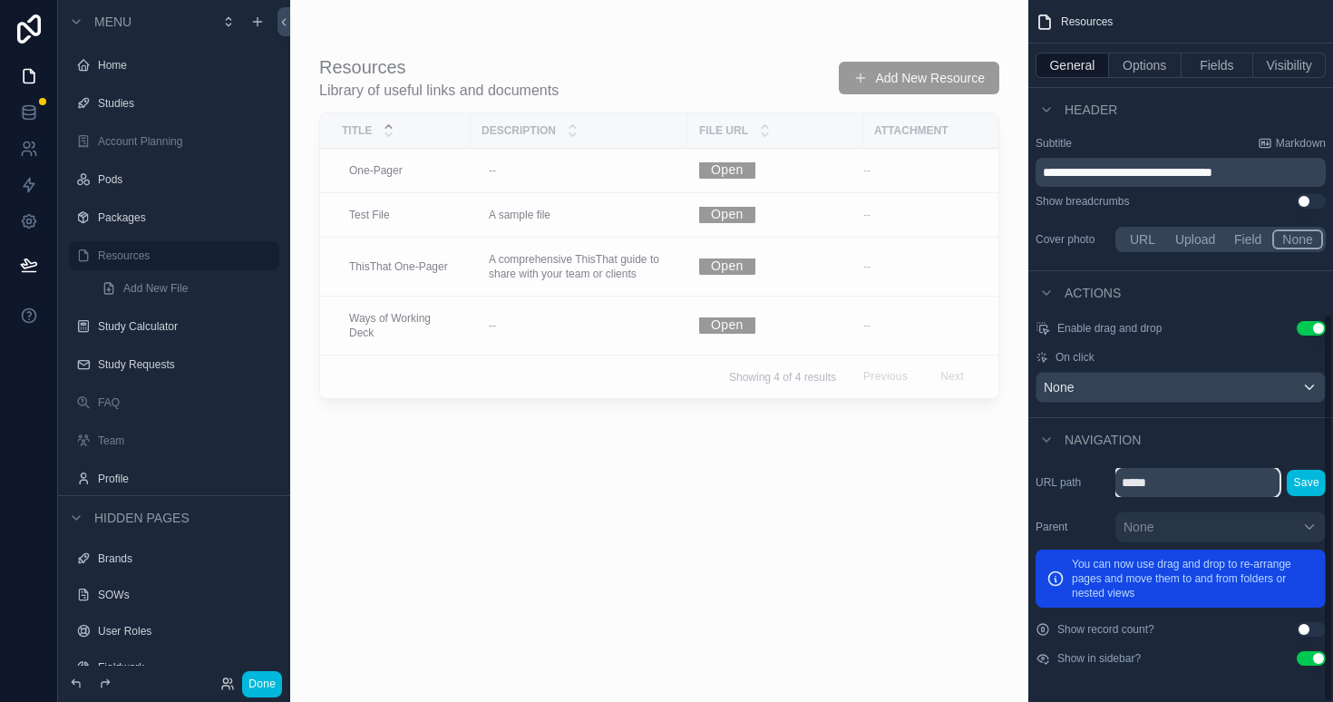
click at [1176, 482] on input "*****" at bounding box center [1197, 482] width 164 height 29
type input "*********"
click at [1310, 483] on button "Save" at bounding box center [1306, 483] width 39 height 26
click at [1304, 483] on button "Save" at bounding box center [1306, 483] width 39 height 26
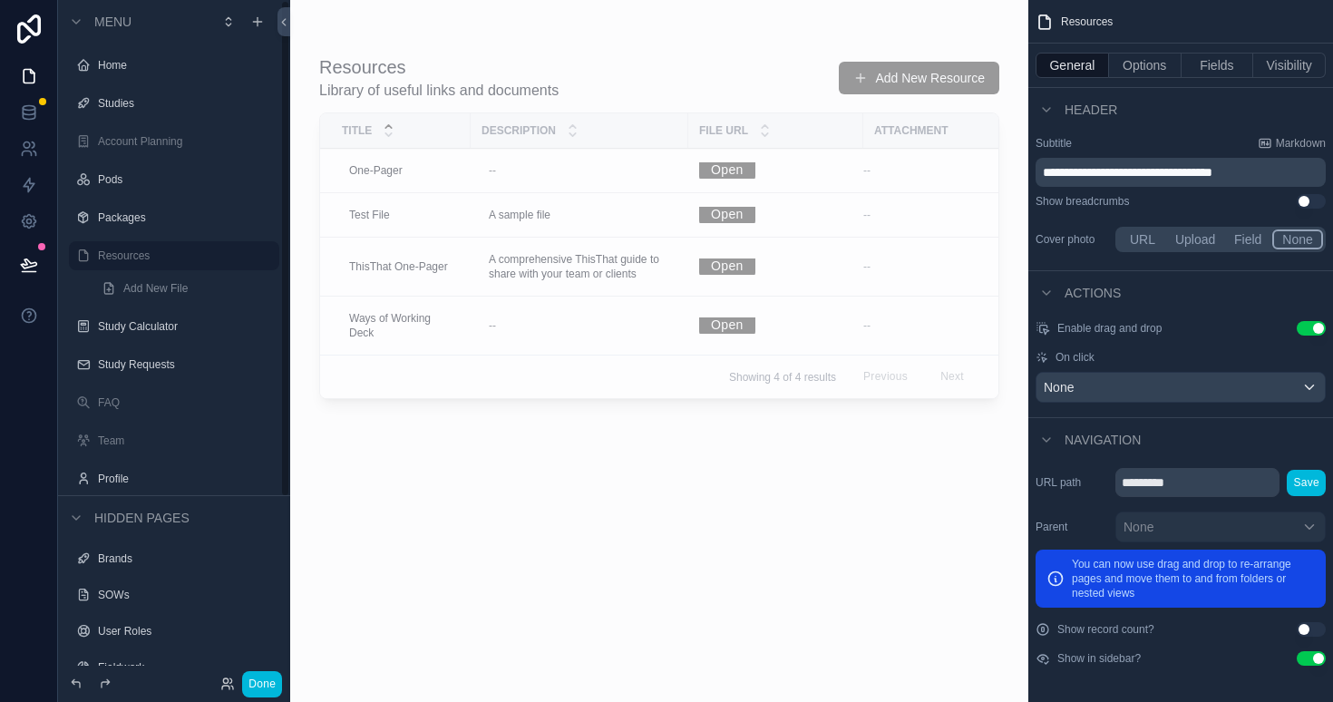
click at [169, 291] on span "Add New File" at bounding box center [155, 288] width 64 height 15
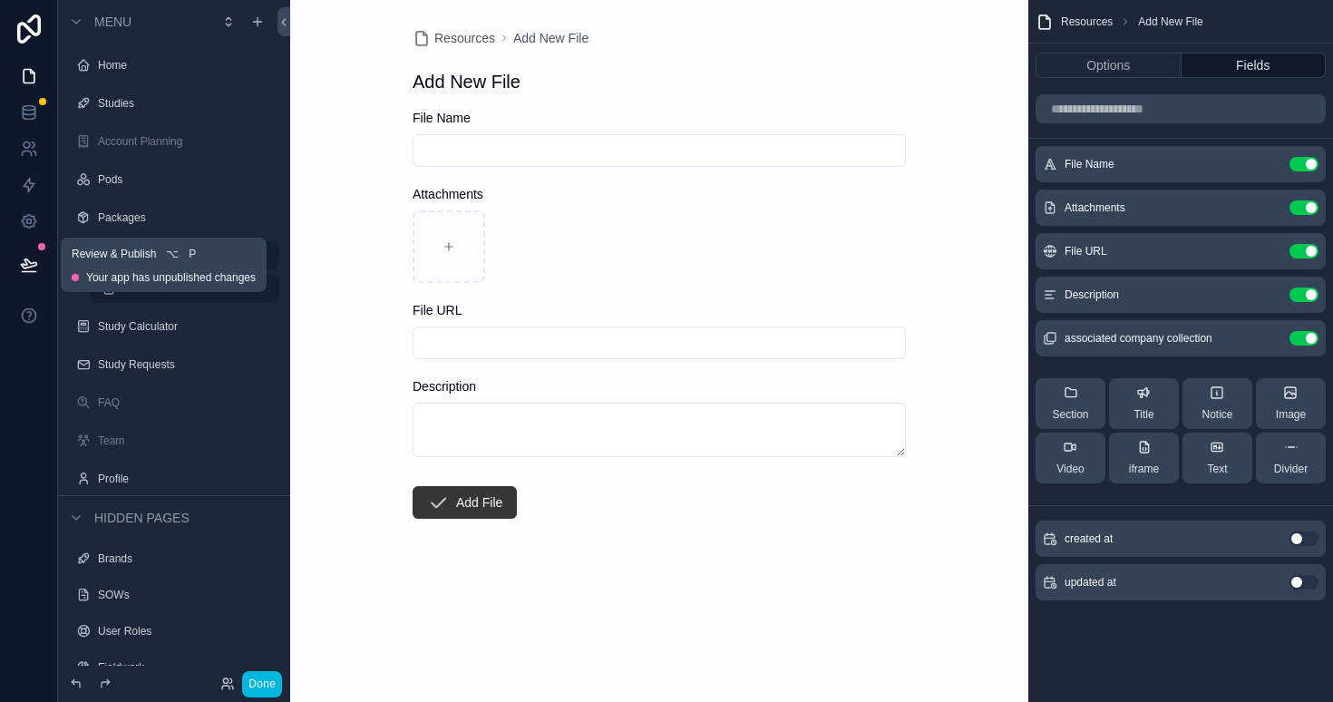
click at [30, 262] on icon at bounding box center [28, 263] width 15 height 9
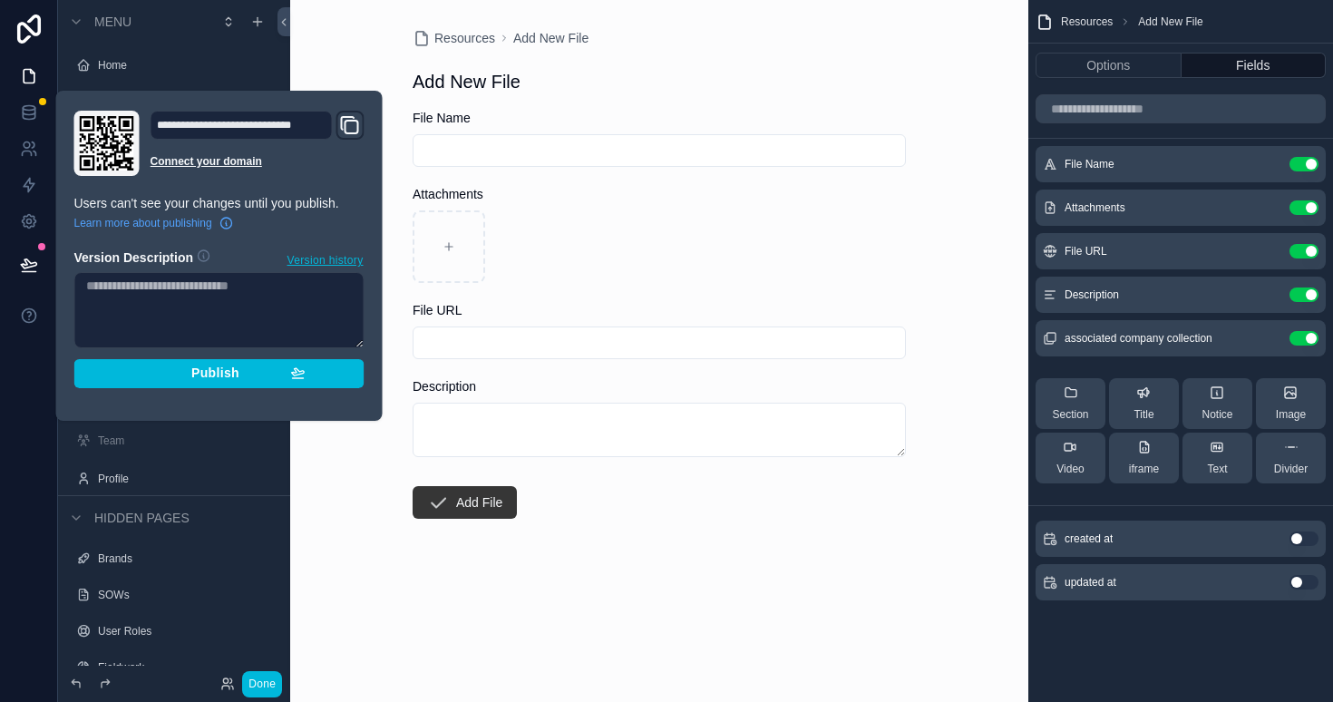
drag, startPoint x: 225, startPoint y: 368, endPoint x: 312, endPoint y: 352, distance: 88.6
click at [226, 368] on span "Publish" at bounding box center [215, 373] width 48 height 16
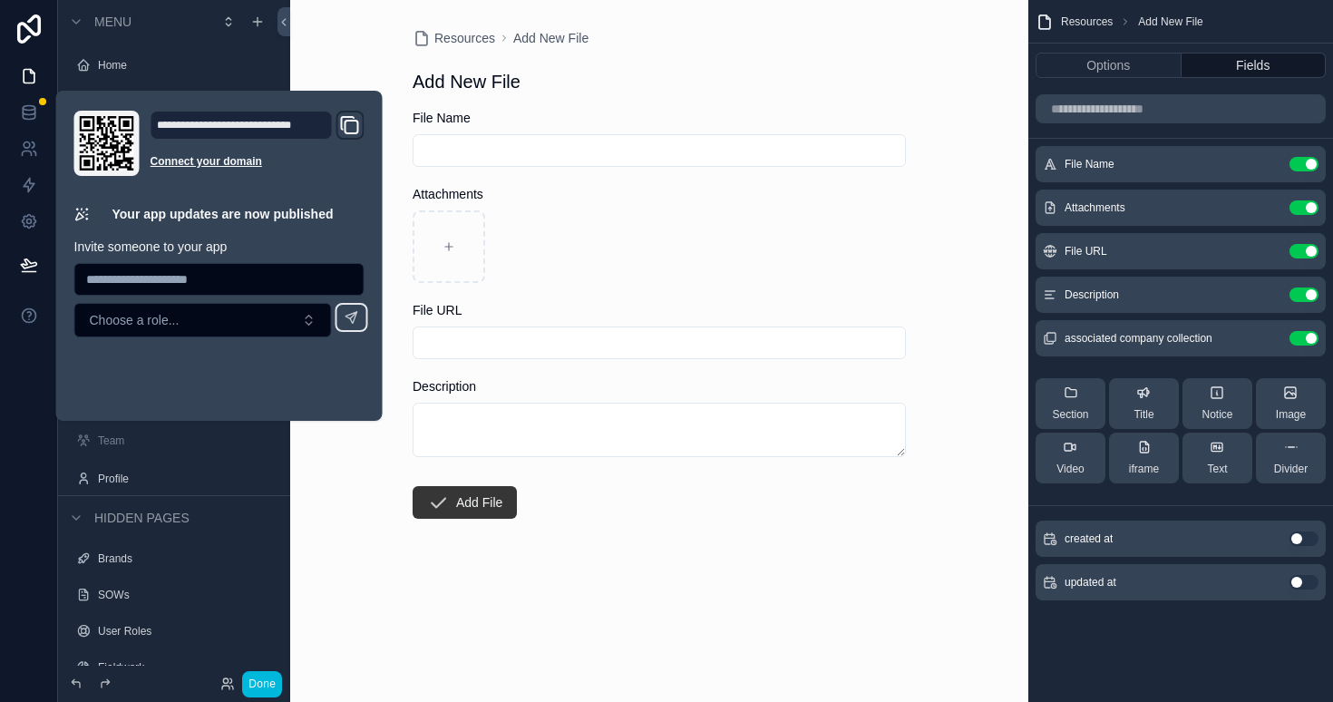
click at [770, 563] on form "File Name Attachments File URL Description Add File" at bounding box center [659, 372] width 493 height 526
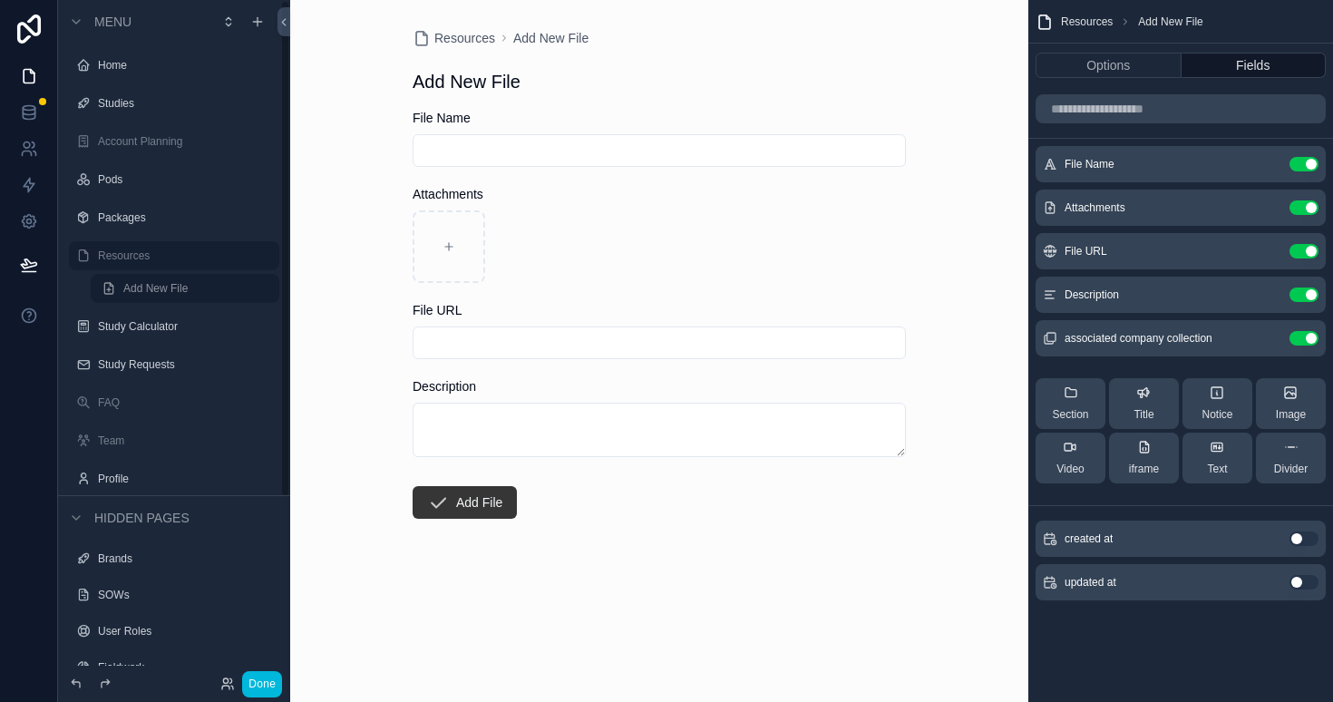
click at [103, 70] on label "Home" at bounding box center [183, 65] width 170 height 15
